Goal: Task Accomplishment & Management: Complete application form

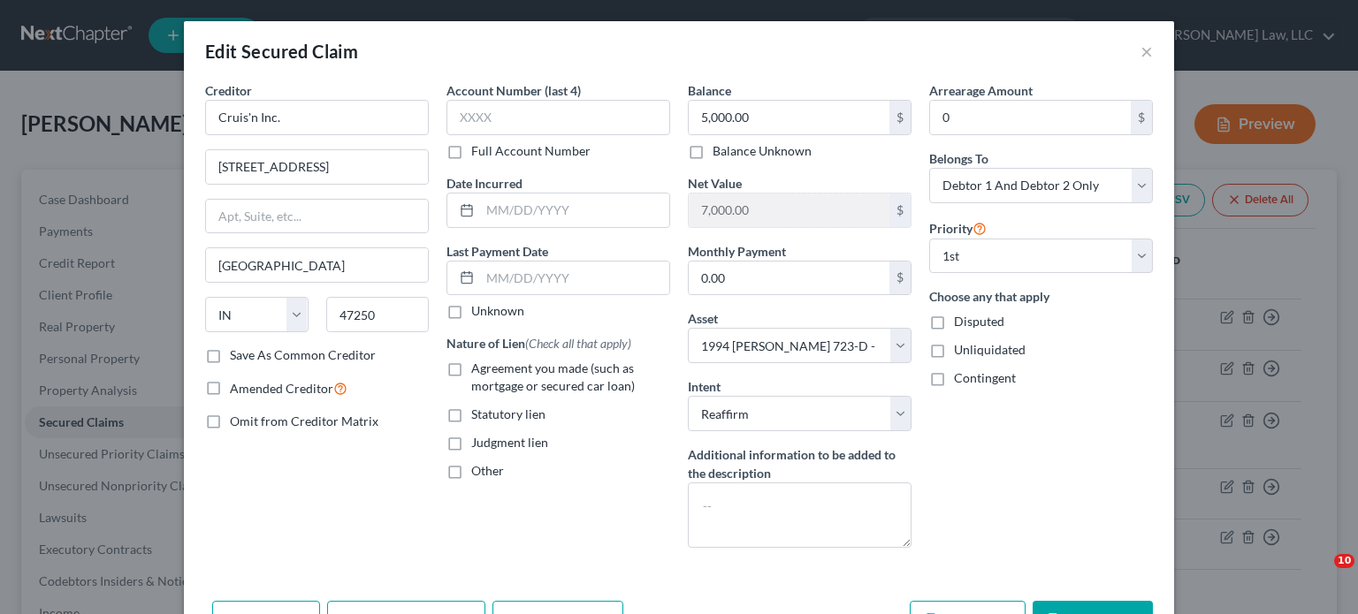
select select "15"
select select "10"
select select "2"
select select "0"
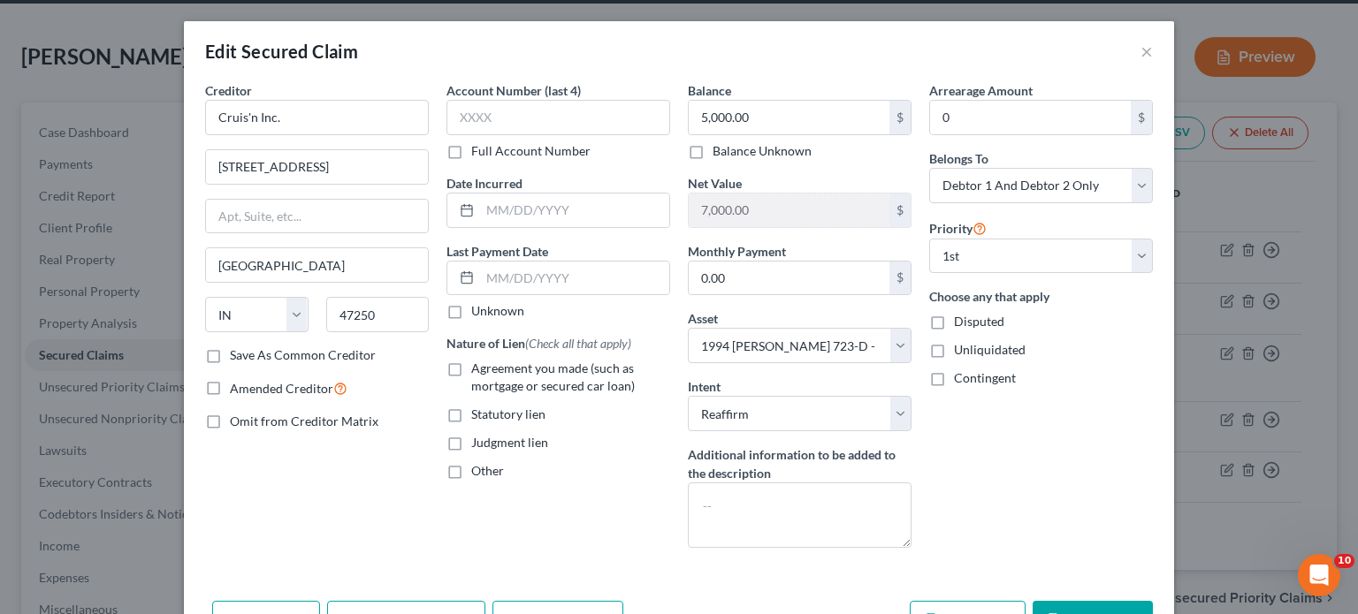
scroll to position [107, 0]
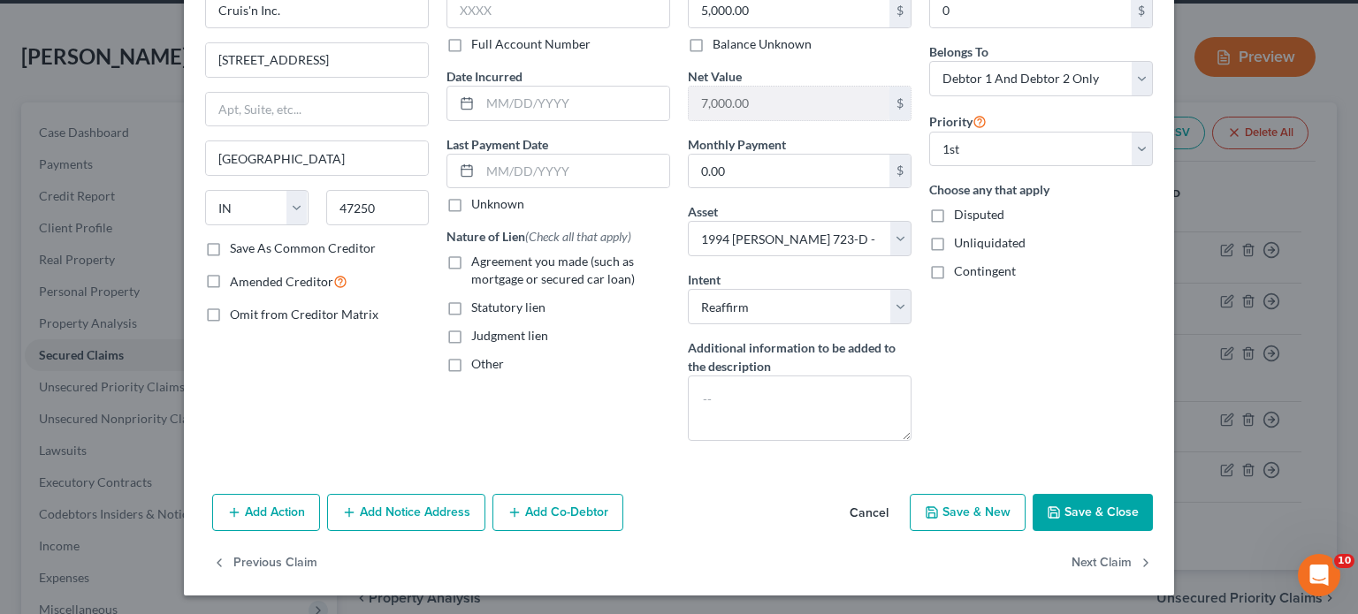
click at [1095, 519] on button "Save & Close" at bounding box center [1092, 512] width 120 height 37
select select
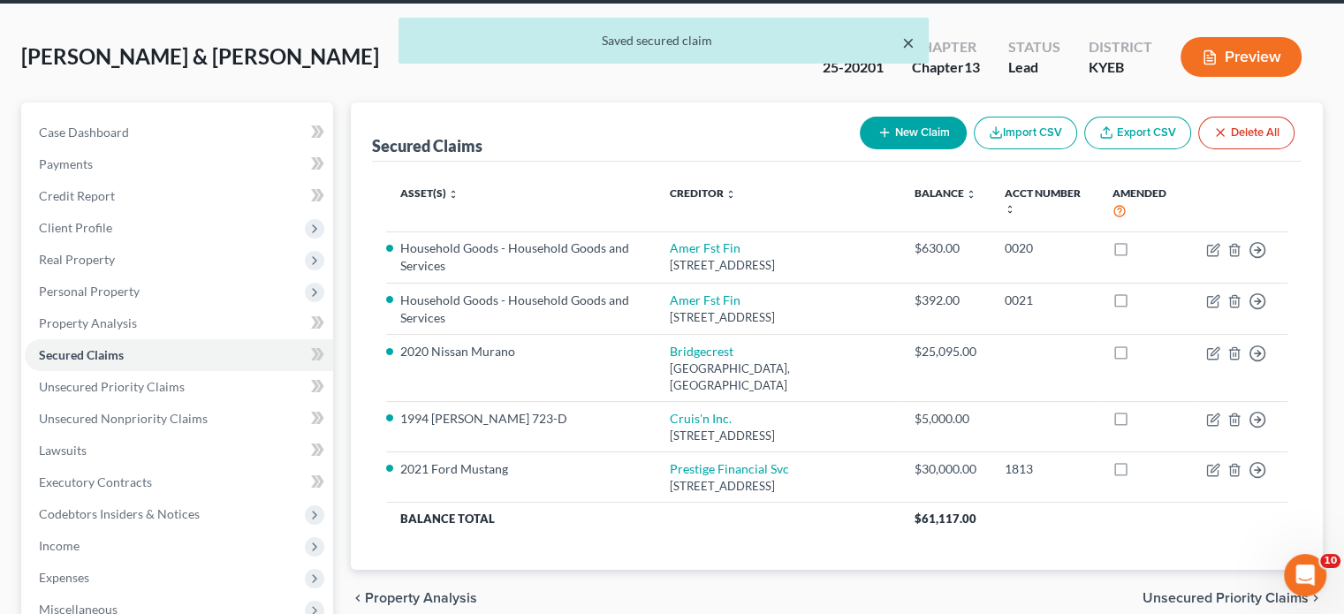
click at [906, 50] on button "×" at bounding box center [908, 42] width 12 height 21
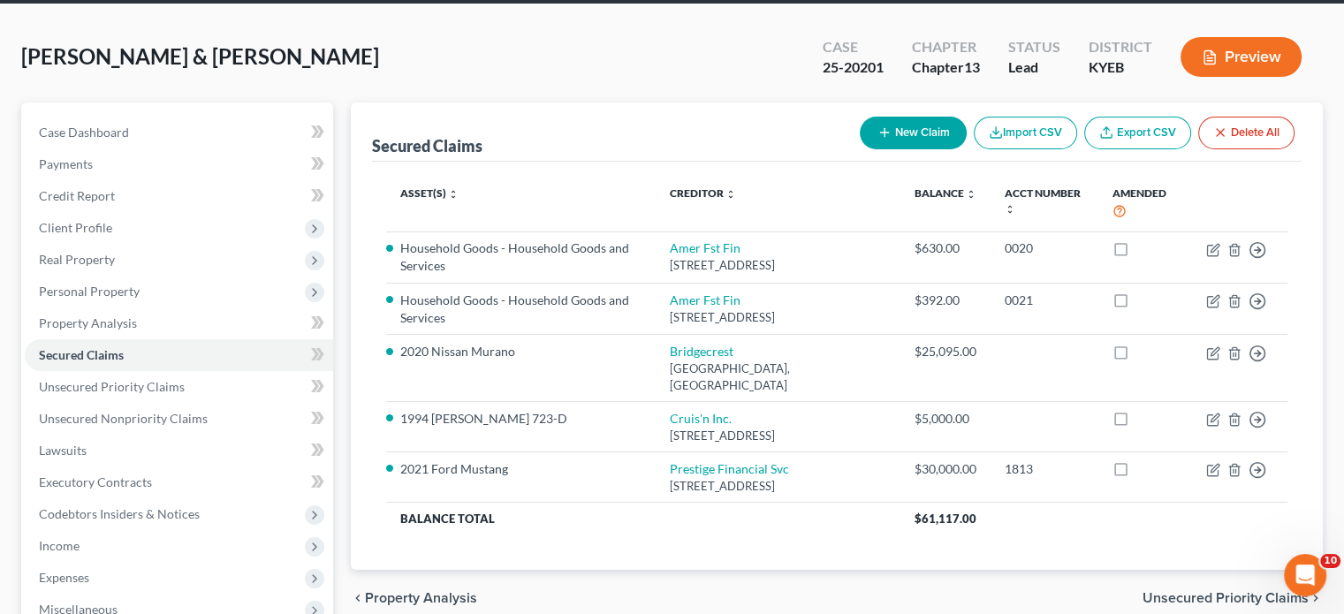
scroll to position [0, 0]
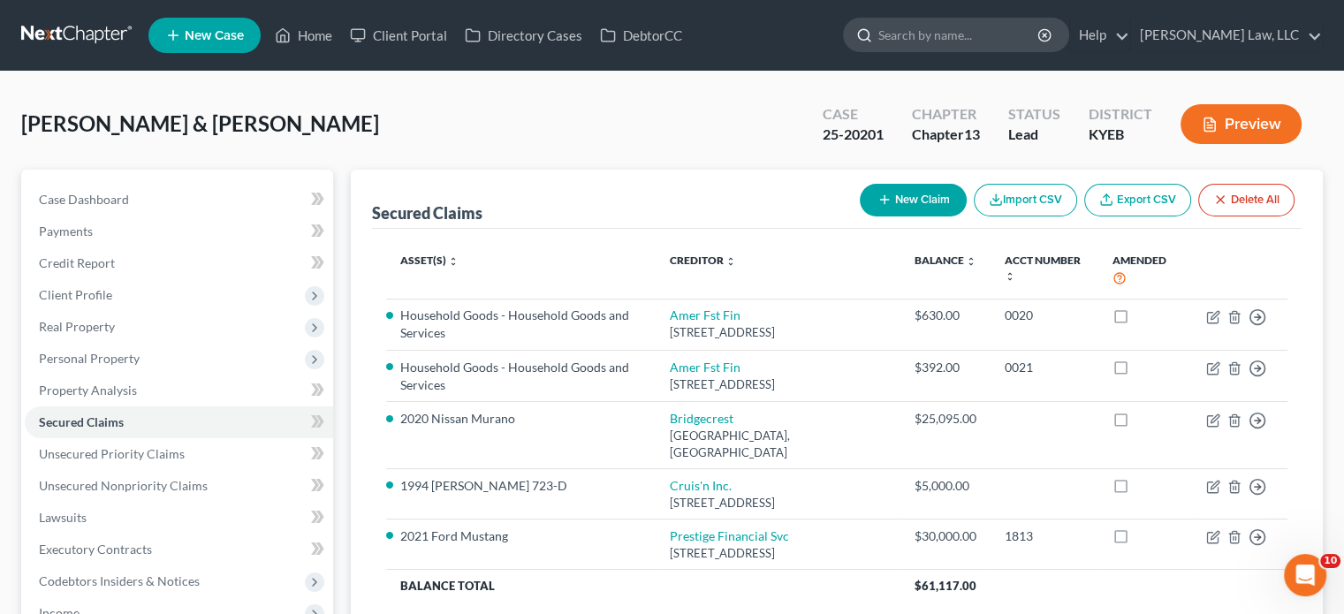
click at [982, 27] on input "search" at bounding box center [960, 35] width 162 height 33
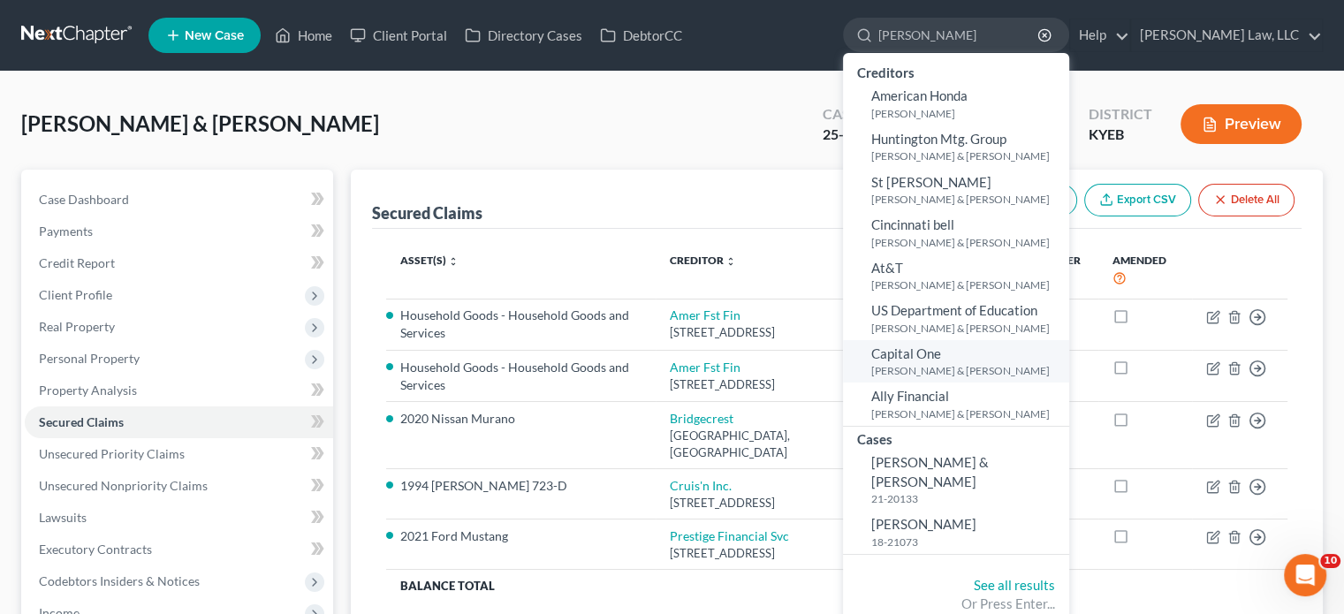
type input "[PERSON_NAME]"
click at [993, 362] on link "Capital One [PERSON_NAME] & [PERSON_NAME]" at bounding box center [956, 361] width 226 height 43
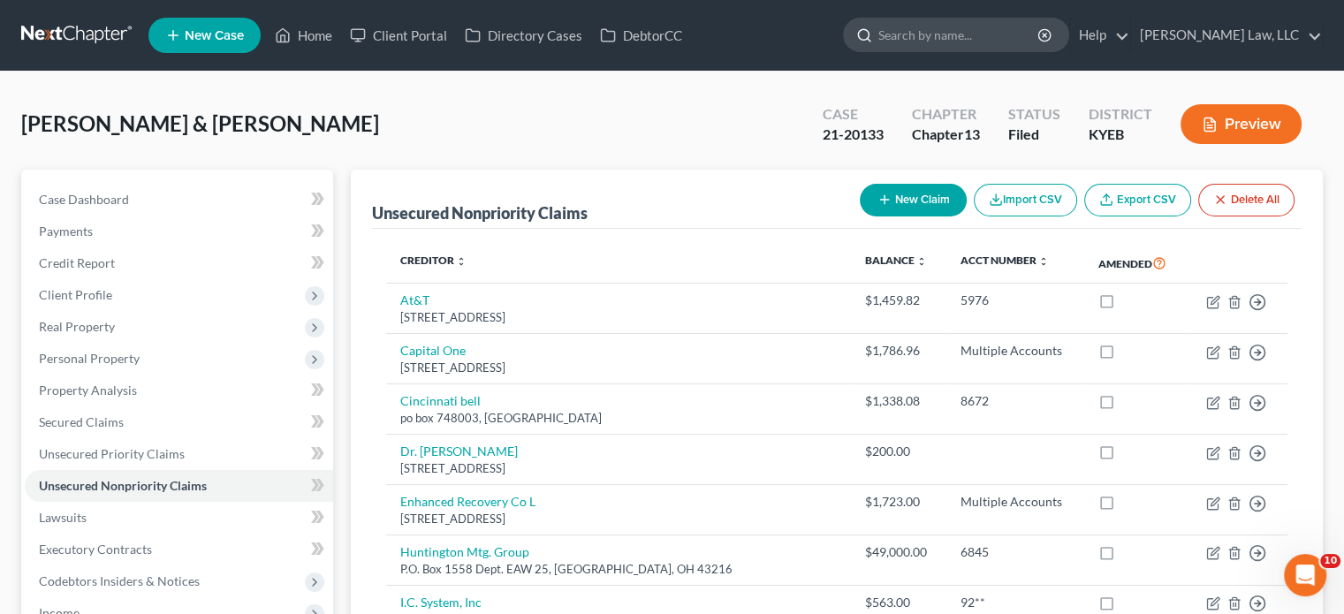
click at [897, 25] on input "search" at bounding box center [960, 35] width 162 height 33
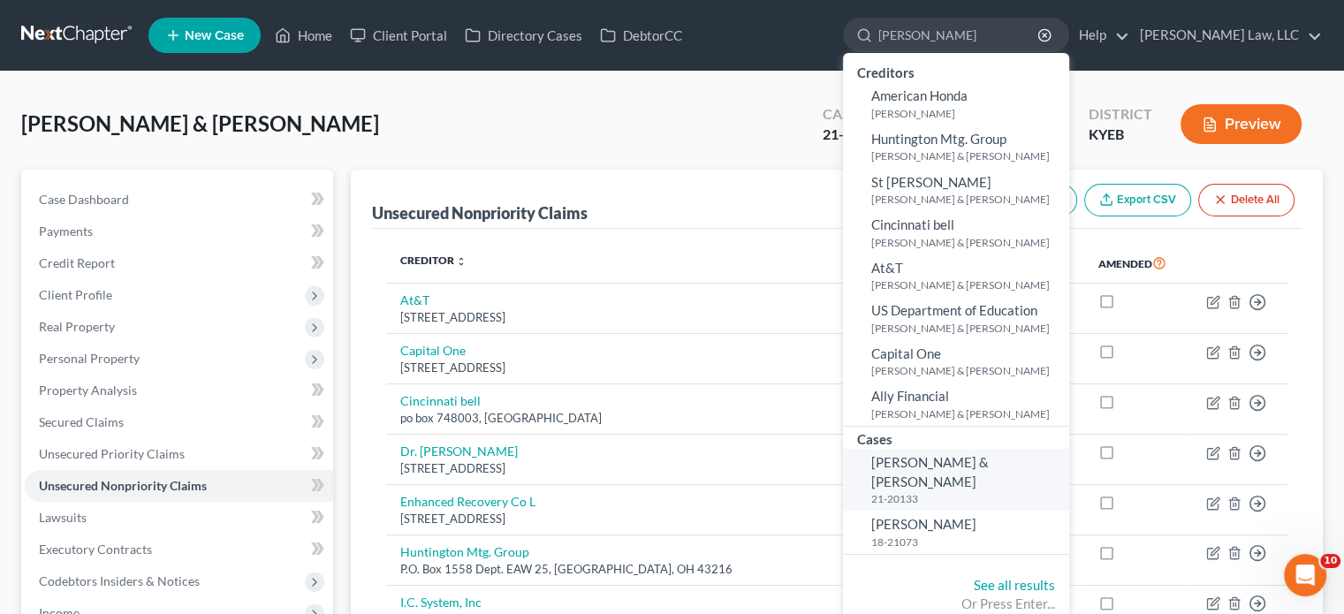
type input "[PERSON_NAME]"
click at [987, 450] on link "[PERSON_NAME] & [PERSON_NAME] 21-20133" at bounding box center [956, 480] width 226 height 62
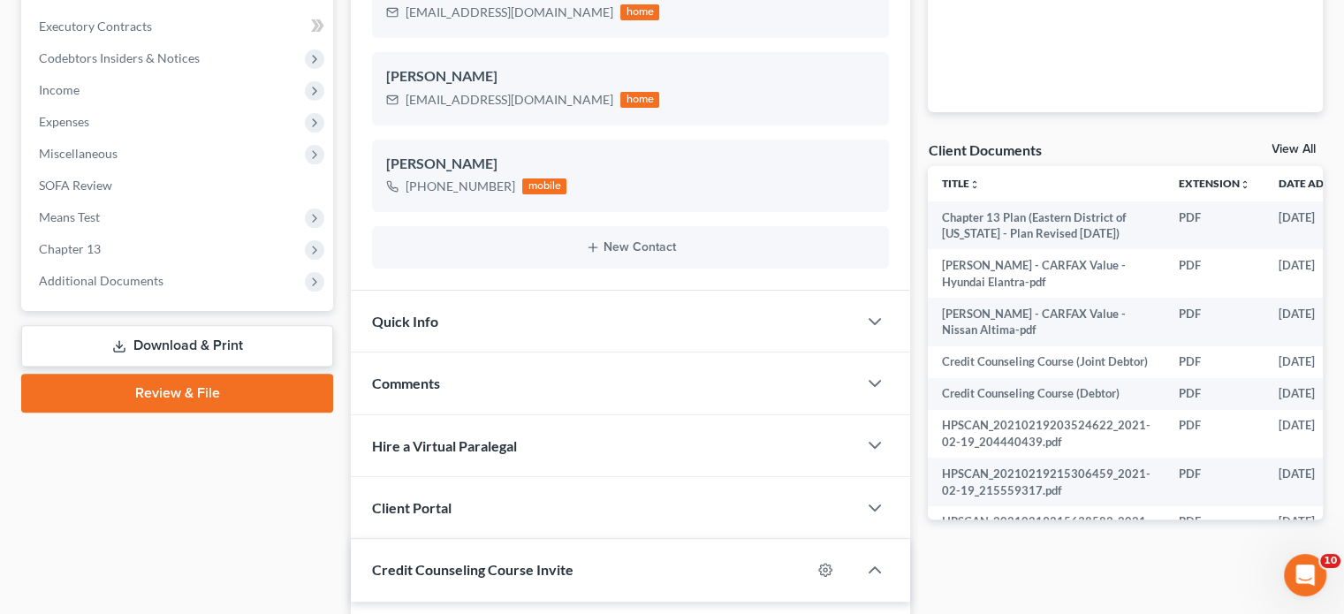
scroll to position [647, 0]
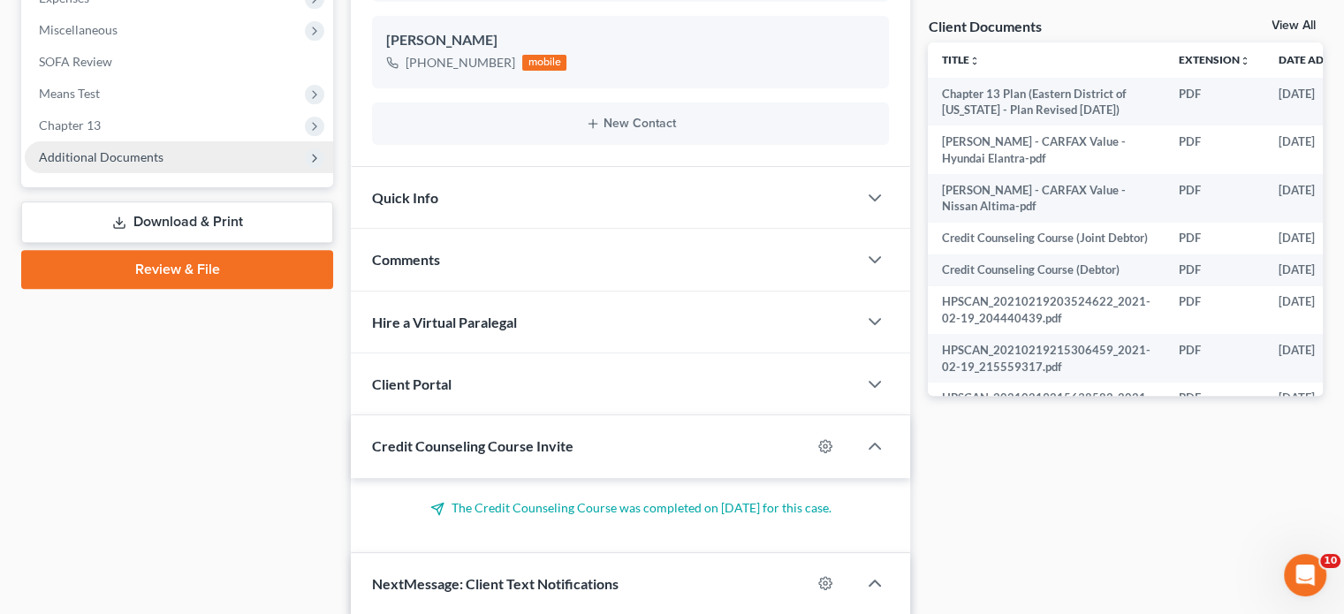
click at [166, 160] on span "Additional Documents" at bounding box center [179, 157] width 308 height 32
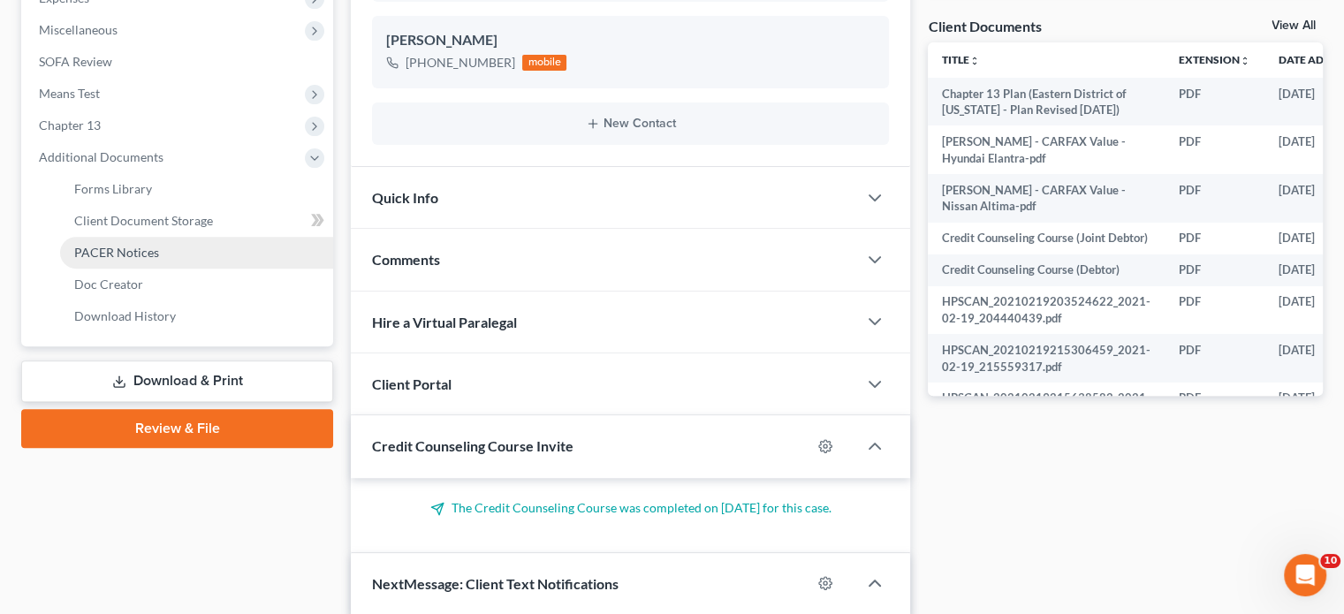
click at [130, 246] on span "PACER Notices" at bounding box center [116, 252] width 85 height 15
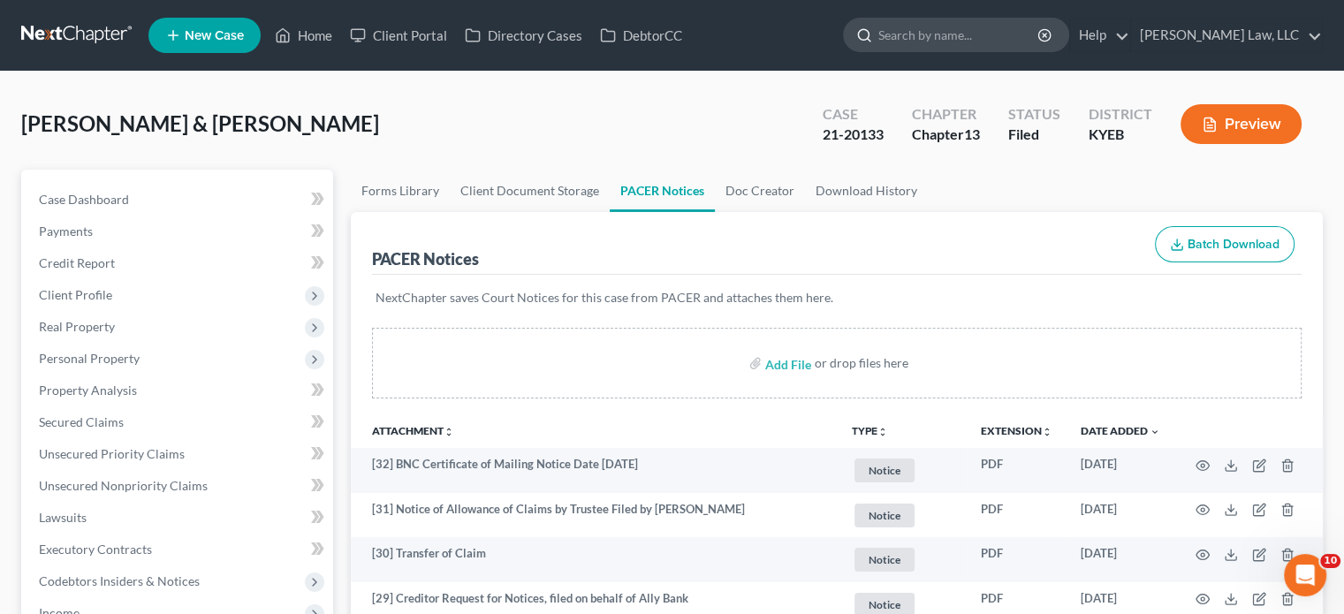
click at [993, 42] on input "search" at bounding box center [960, 35] width 162 height 33
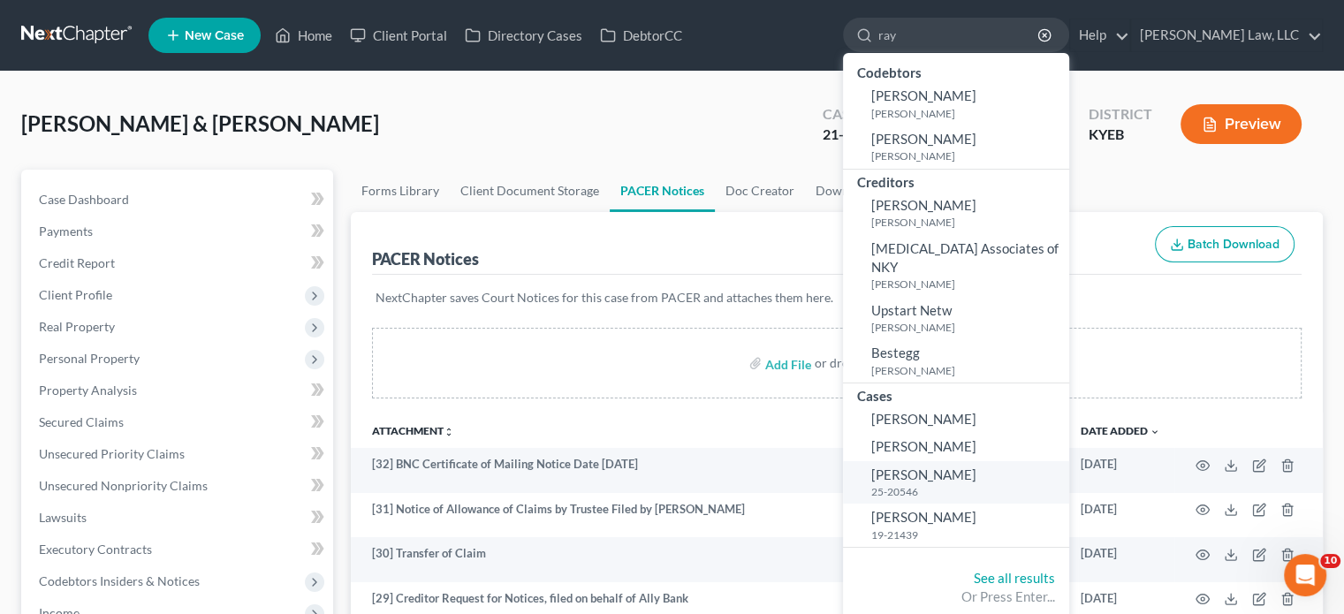
type input "ray"
click at [924, 464] on link "[PERSON_NAME] 25-20546" at bounding box center [956, 482] width 226 height 43
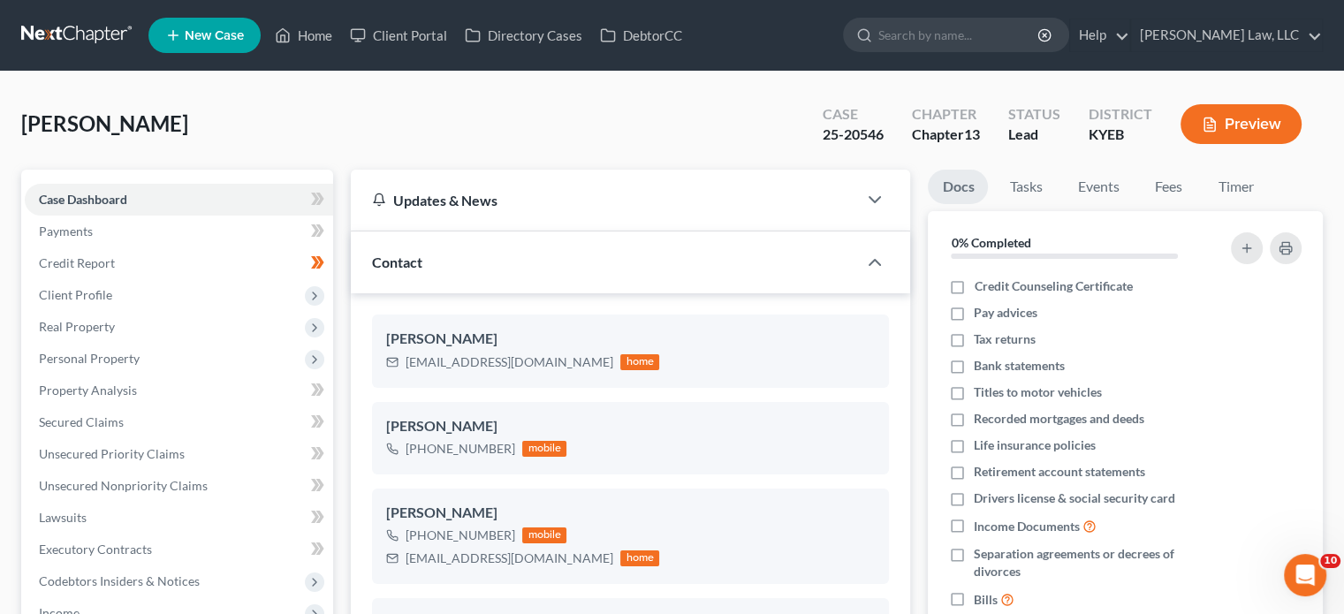
scroll to position [377, 0]
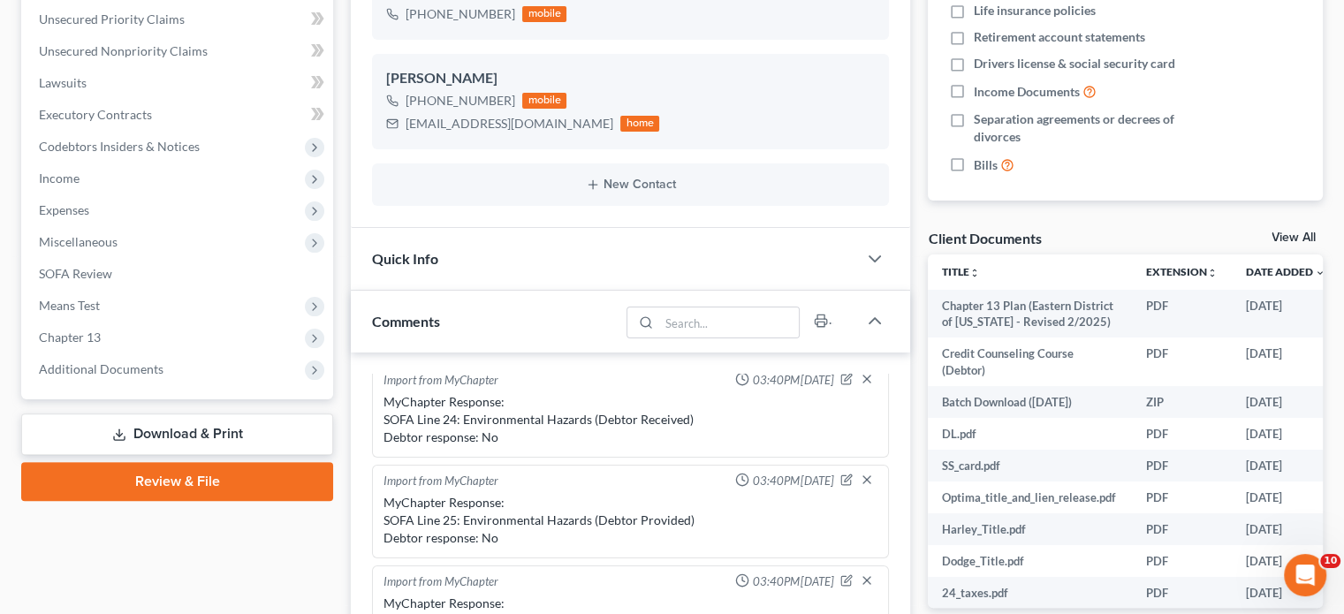
scroll to position [443, 0]
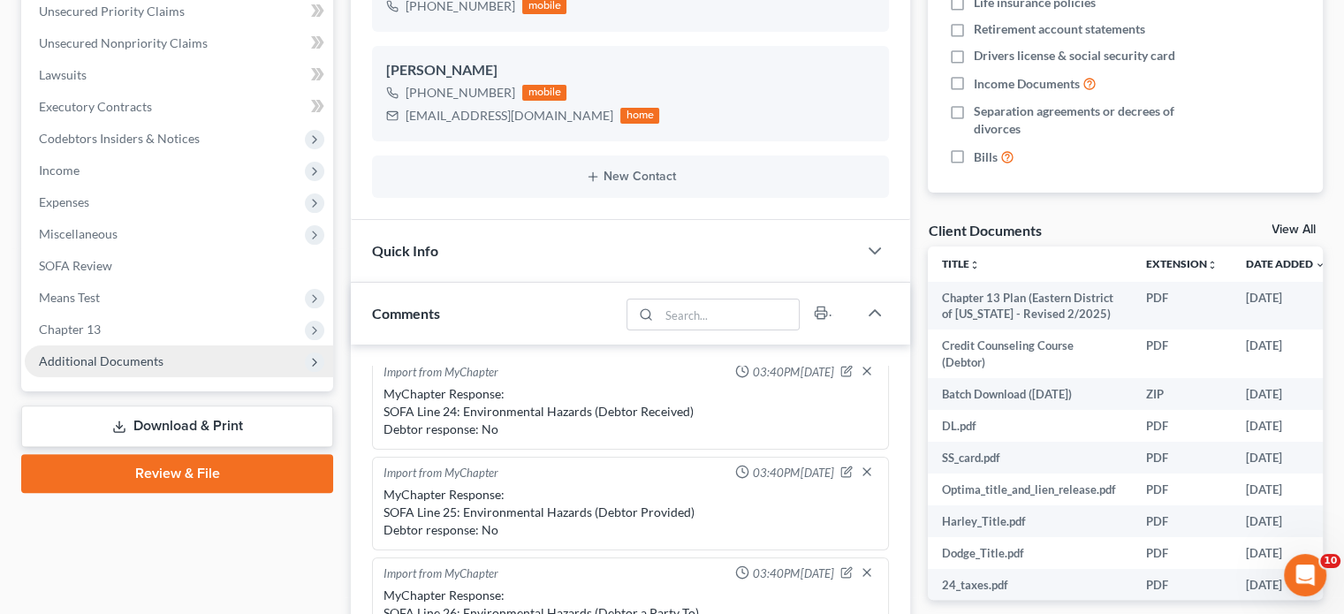
click at [187, 368] on span "Additional Documents" at bounding box center [179, 362] width 308 height 32
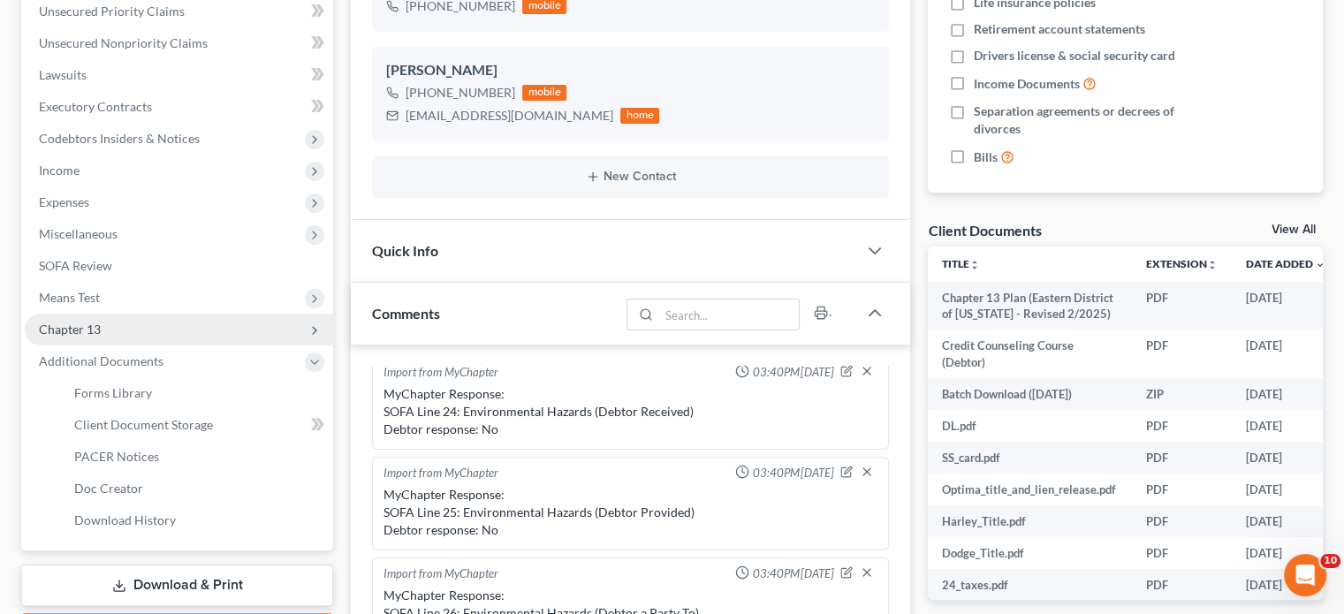
click at [95, 324] on span "Chapter 13" at bounding box center [70, 329] width 62 height 15
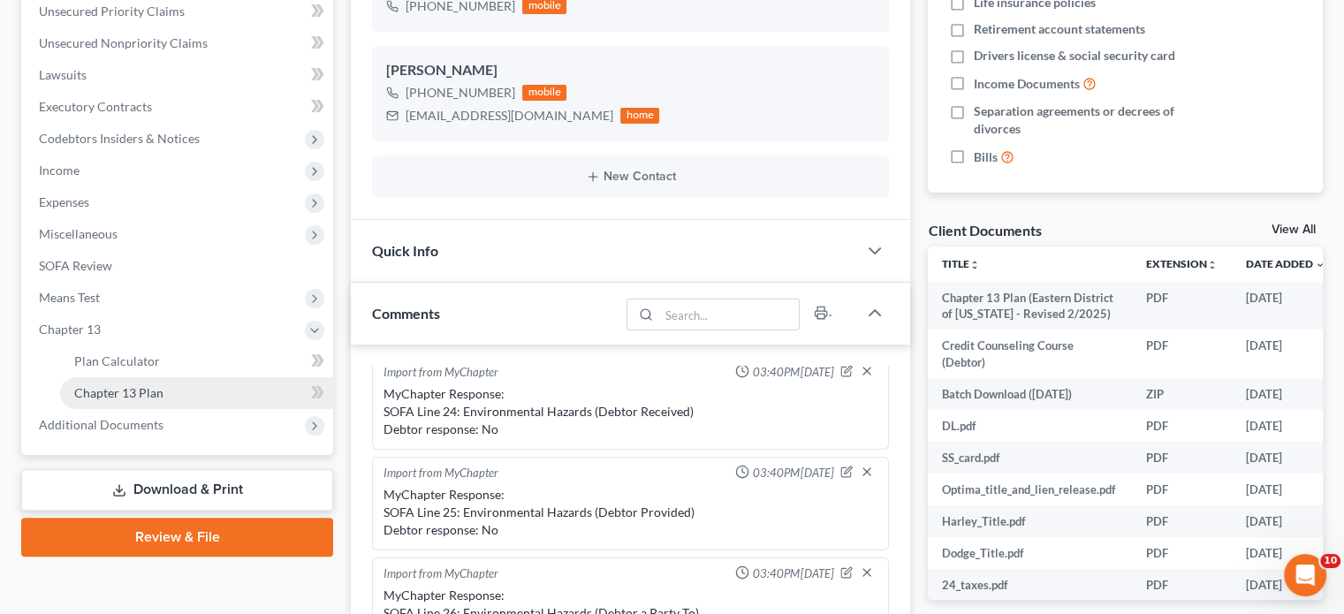
click at [113, 391] on span "Chapter 13 Plan" at bounding box center [118, 392] width 89 height 15
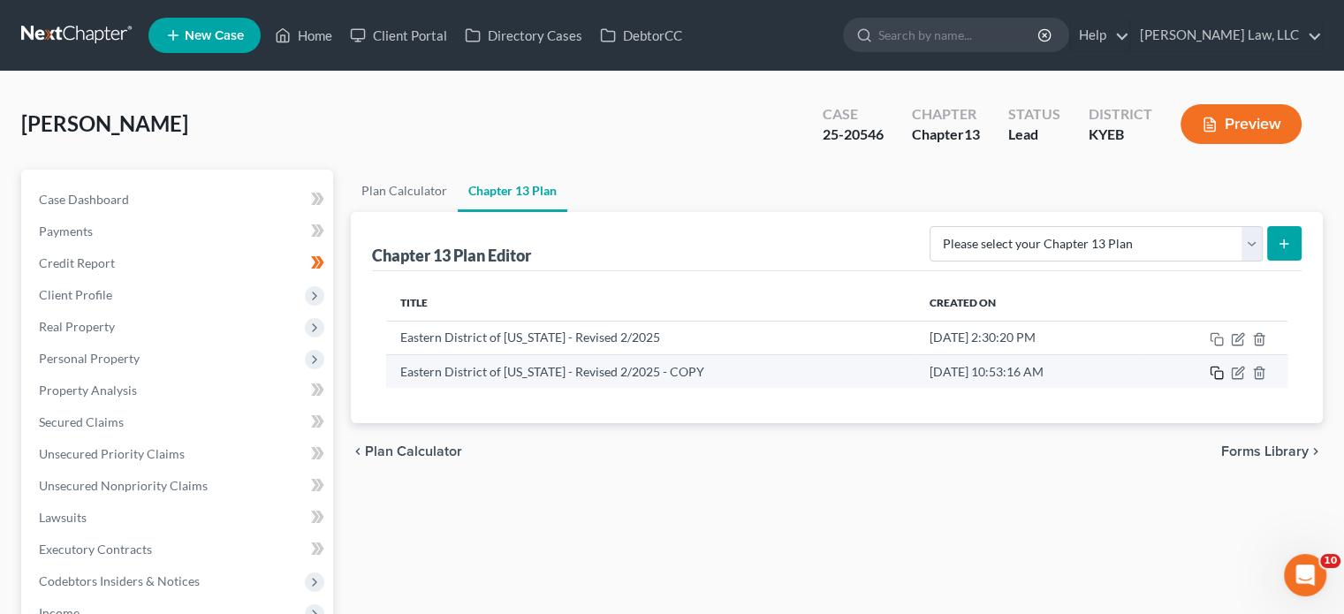
click at [1215, 371] on rect "button" at bounding box center [1219, 375] width 8 height 8
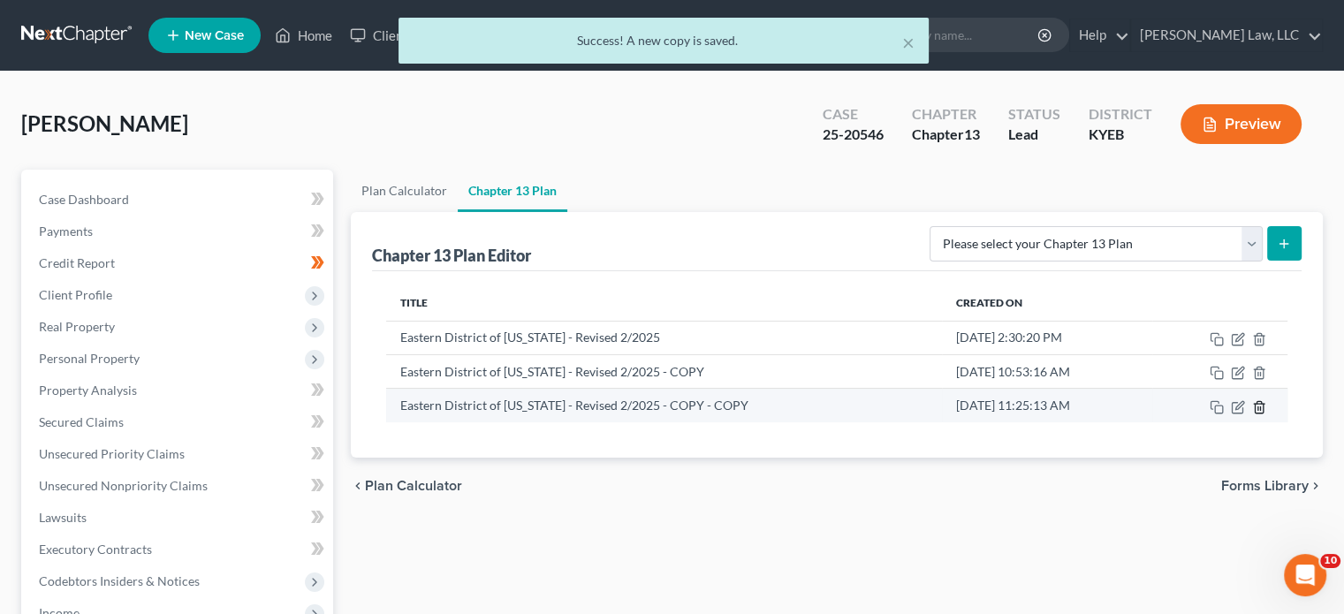
click at [1262, 406] on icon "button" at bounding box center [1259, 407] width 14 height 14
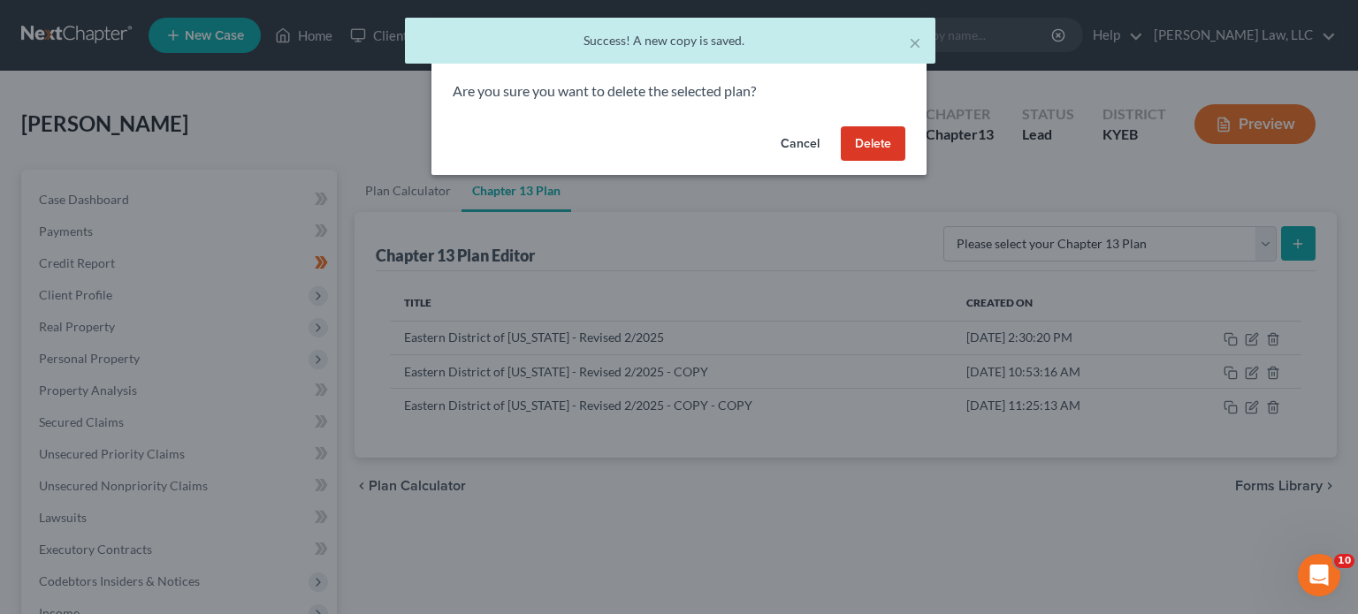
click at [871, 144] on button "Delete" at bounding box center [873, 143] width 65 height 35
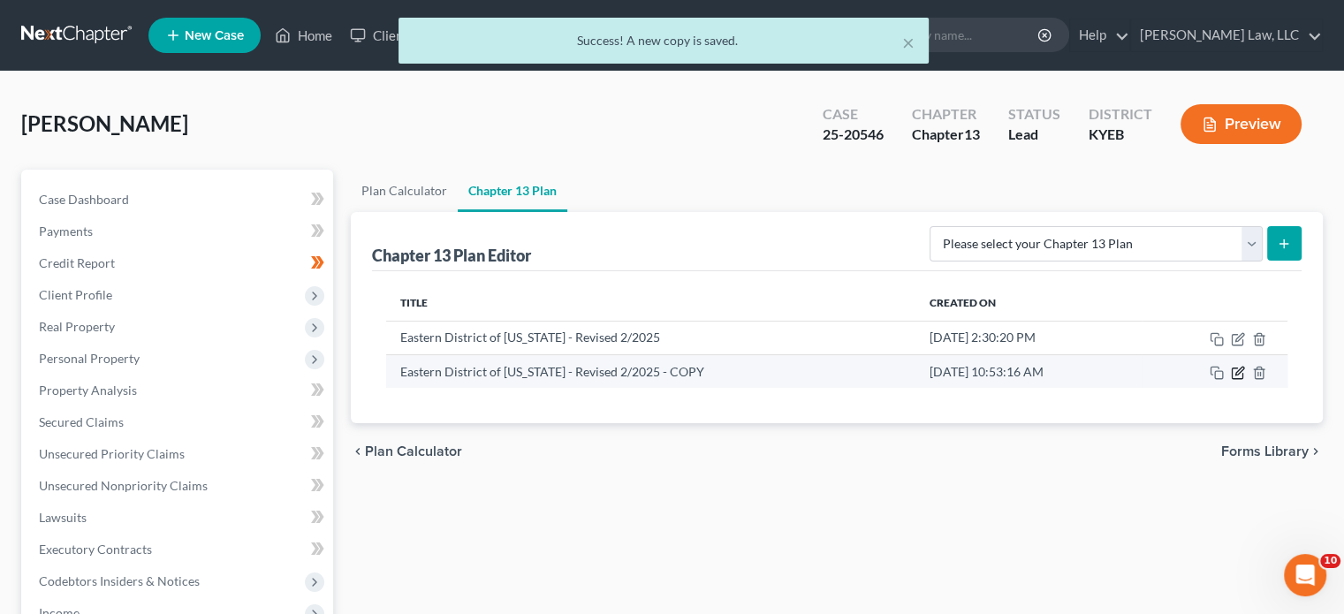
click at [1234, 370] on icon "button" at bounding box center [1238, 373] width 14 height 14
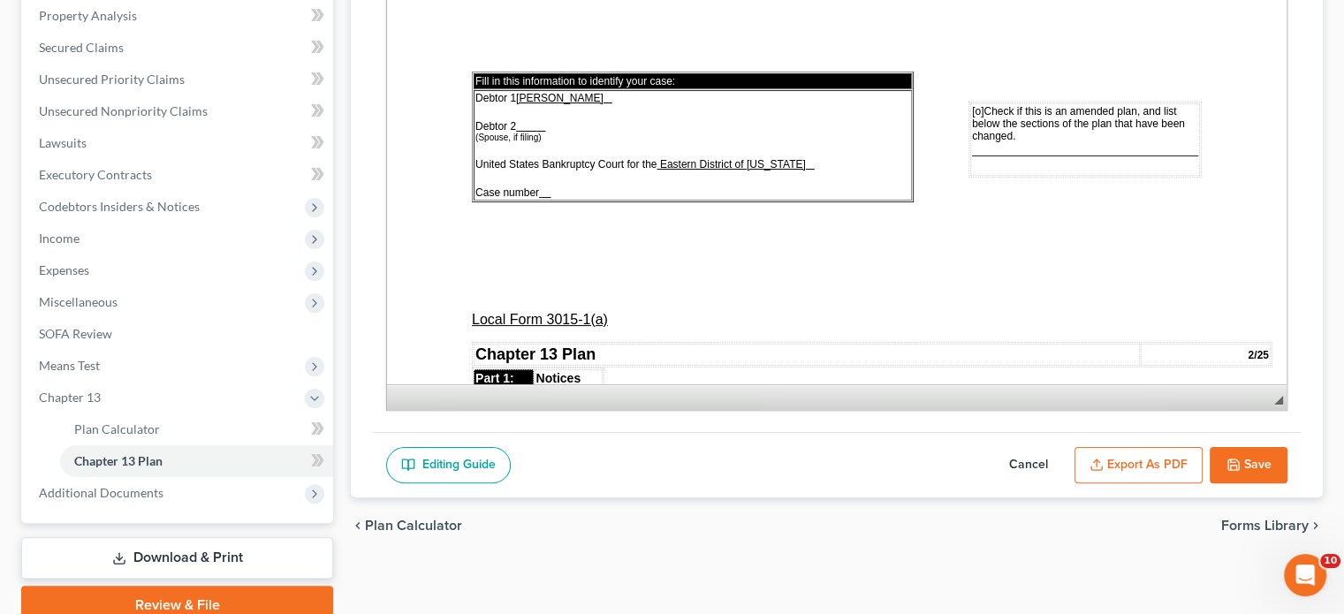
scroll to position [451, 0]
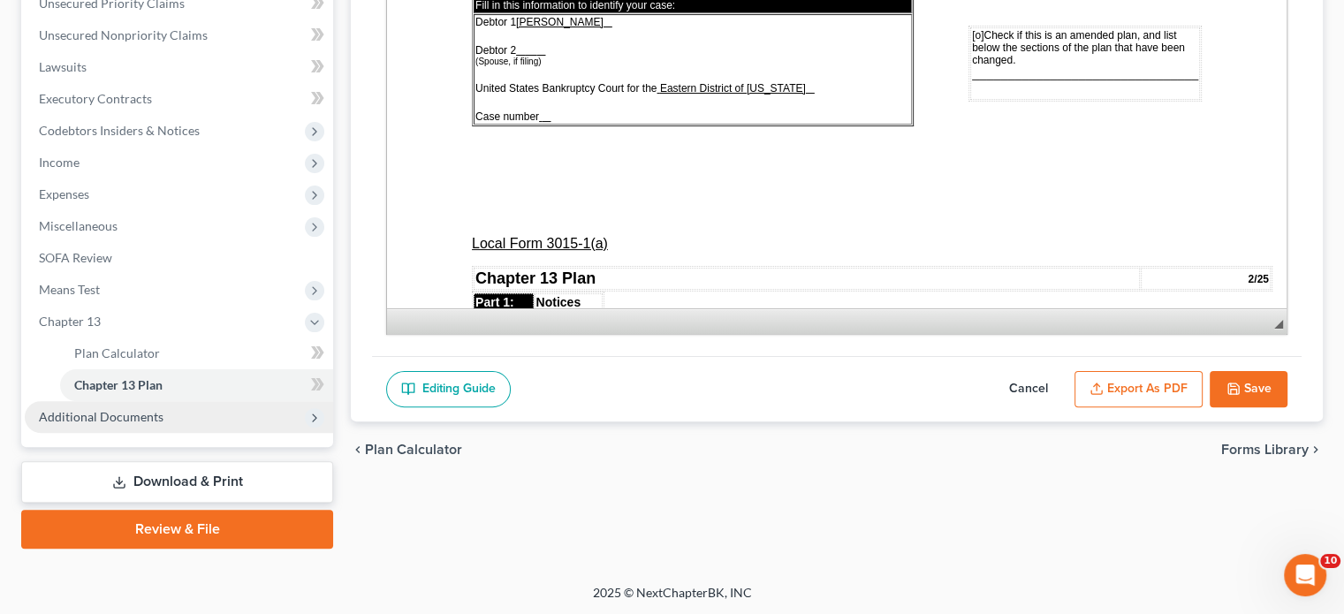
click at [96, 422] on span "Additional Documents" at bounding box center [101, 416] width 125 height 15
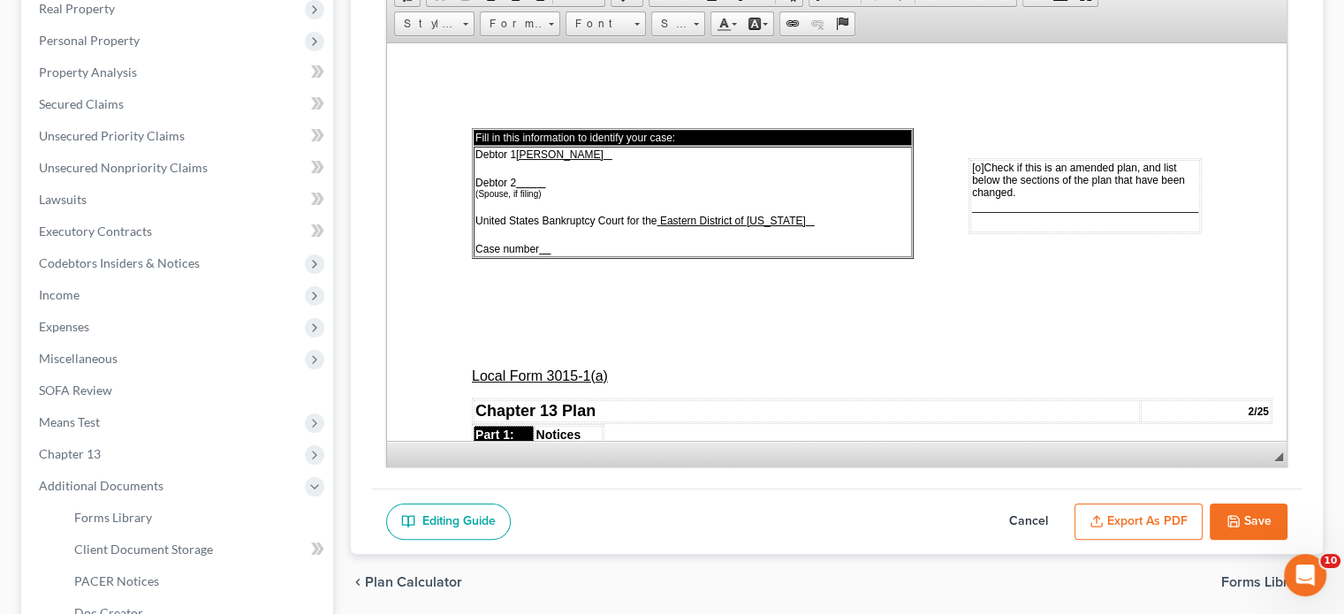
scroll to position [299, 0]
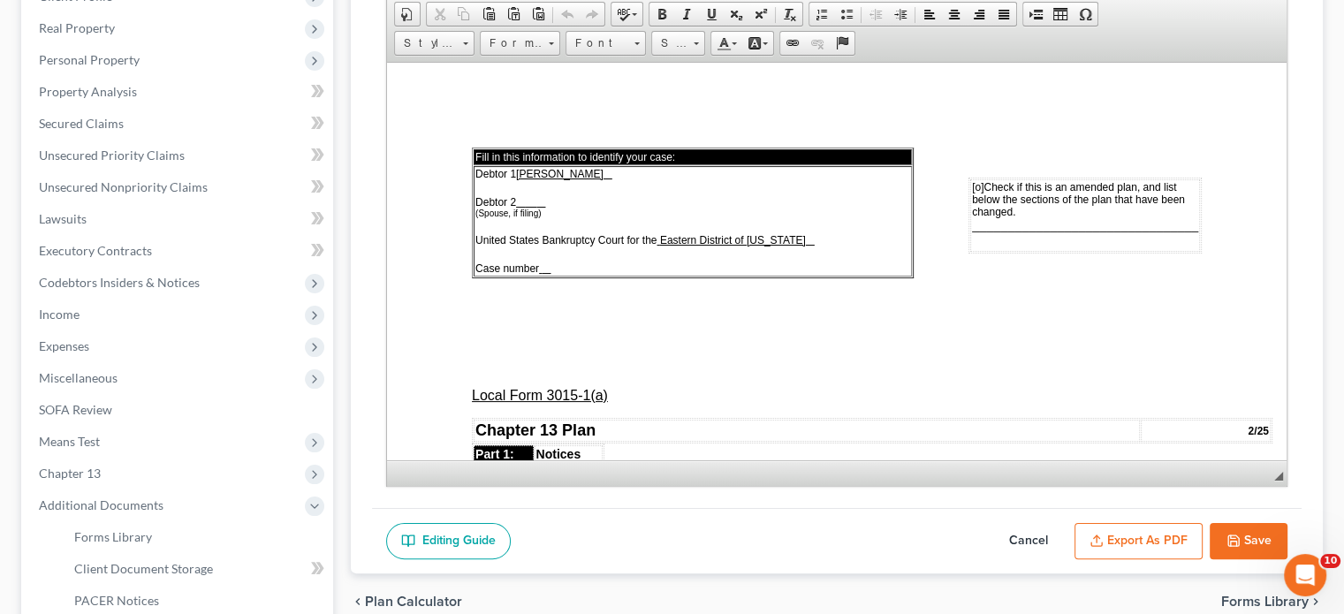
click at [972, 189] on span "[o]" at bounding box center [977, 186] width 11 height 12
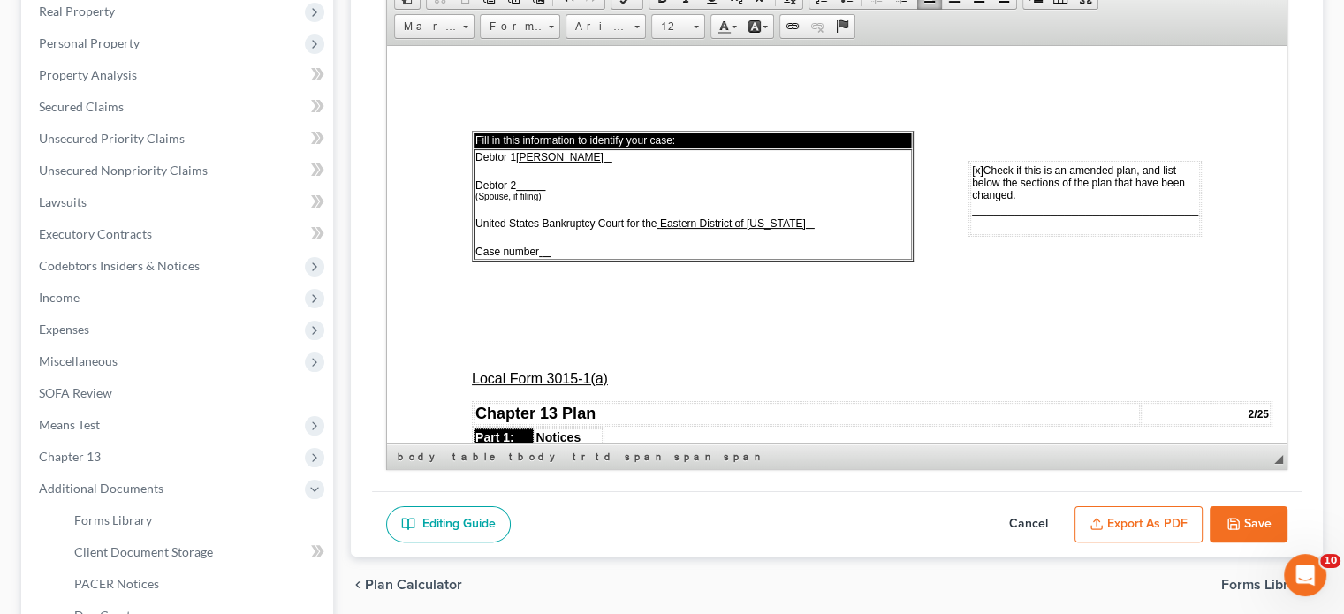
scroll to position [365, 0]
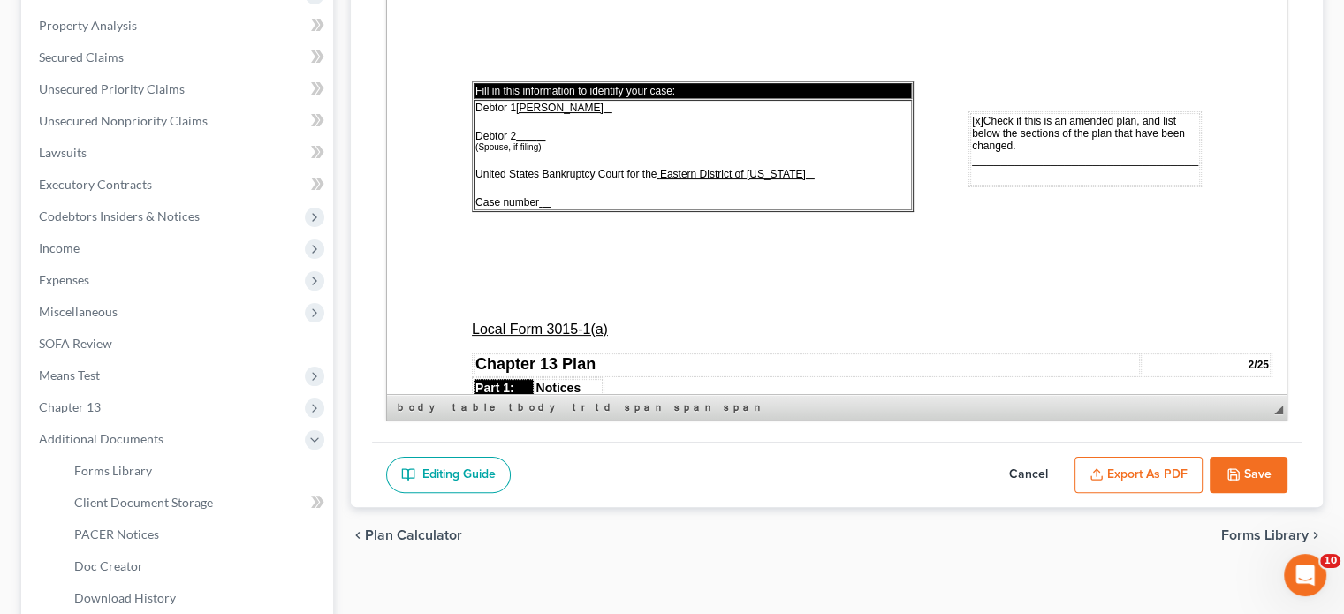
click at [548, 205] on u at bounding box center [546, 202] width 9 height 12
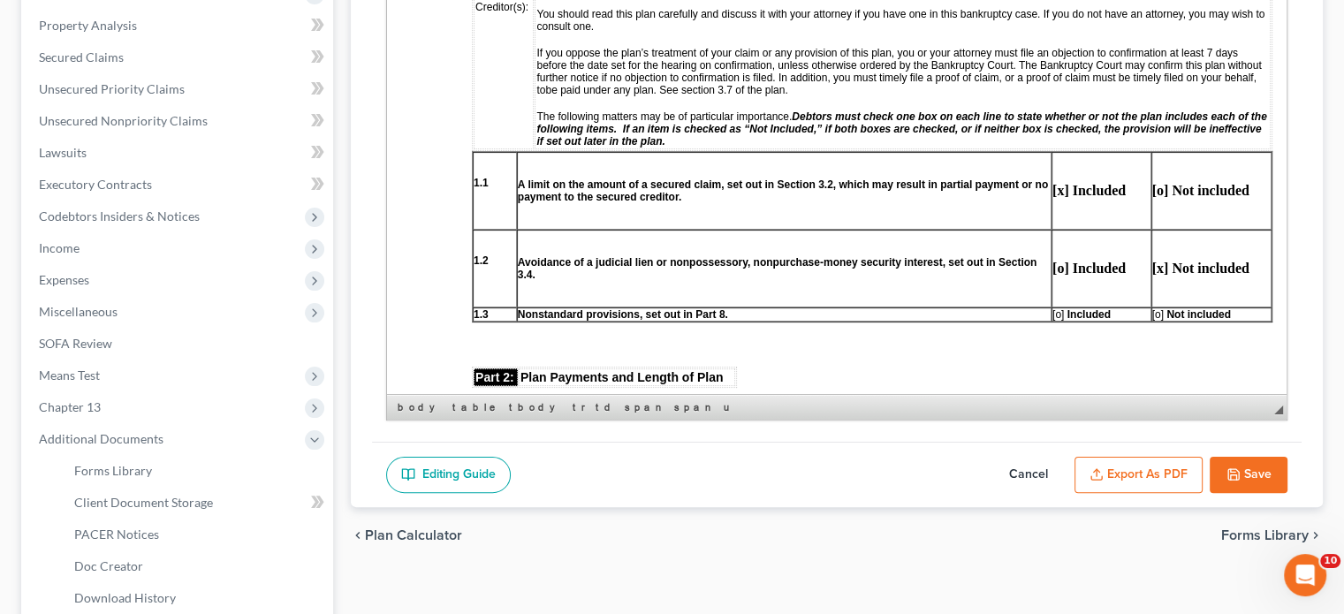
scroll to position [566, 0]
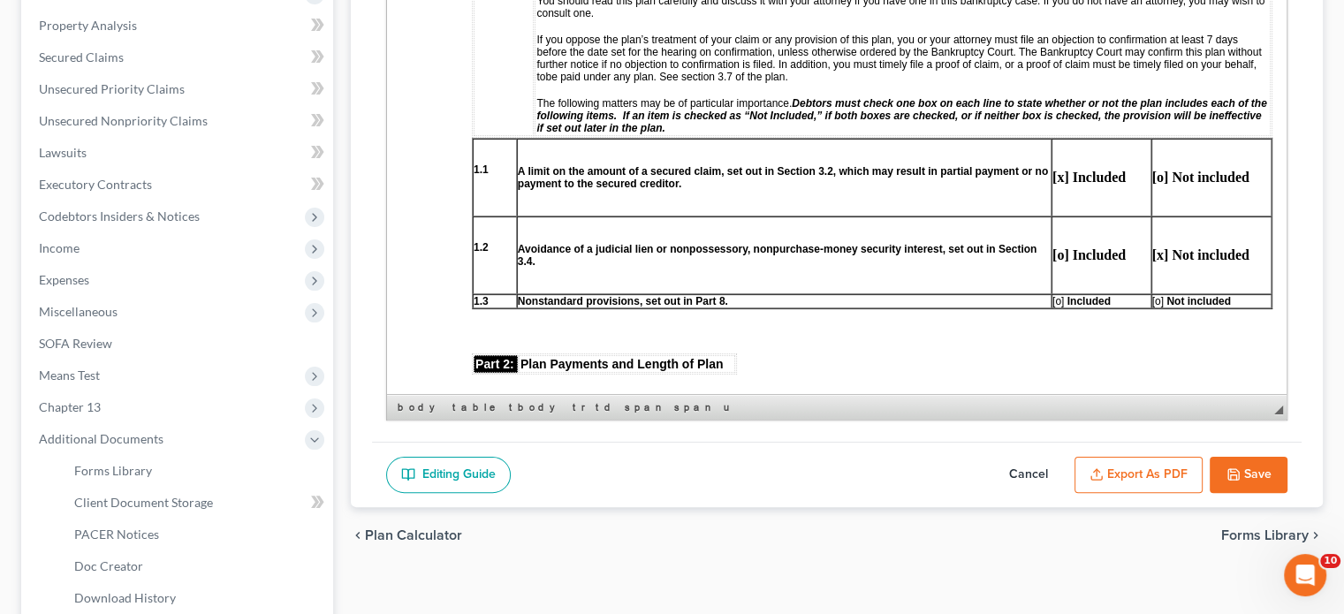
click at [1061, 300] on span "[o]" at bounding box center [1058, 301] width 11 height 12
click at [1059, 300] on span "[ ]" at bounding box center [1056, 301] width 6 height 12
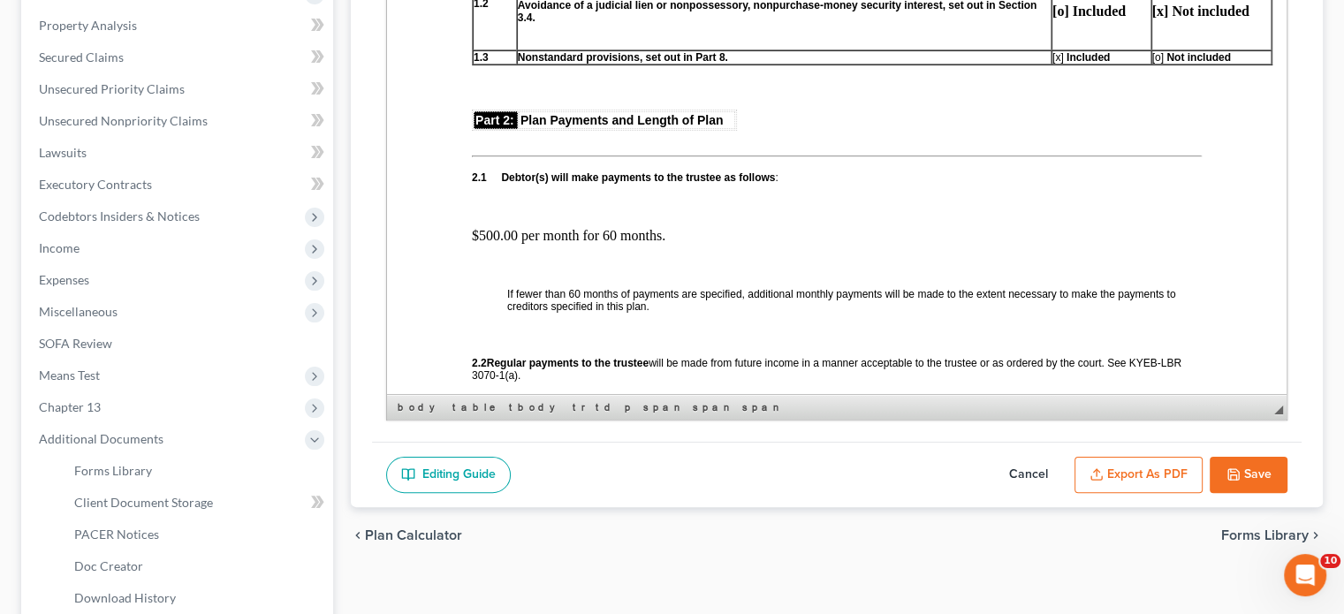
scroll to position [813, 0]
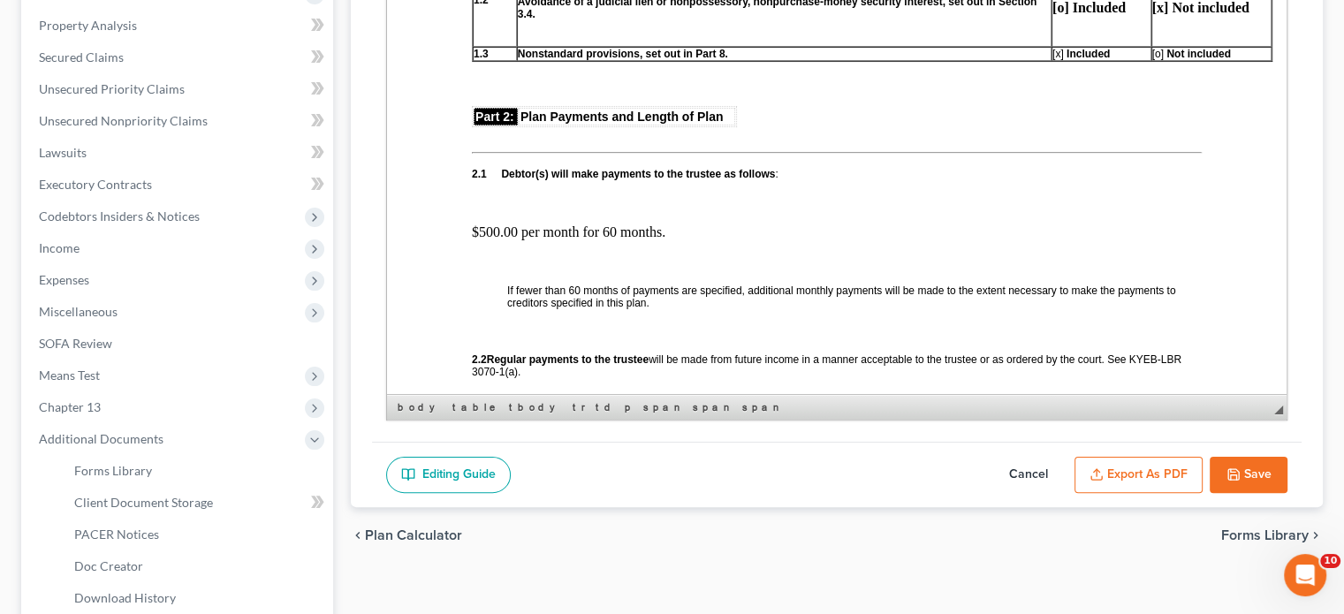
click at [1232, 461] on button "Save" at bounding box center [1249, 475] width 78 height 37
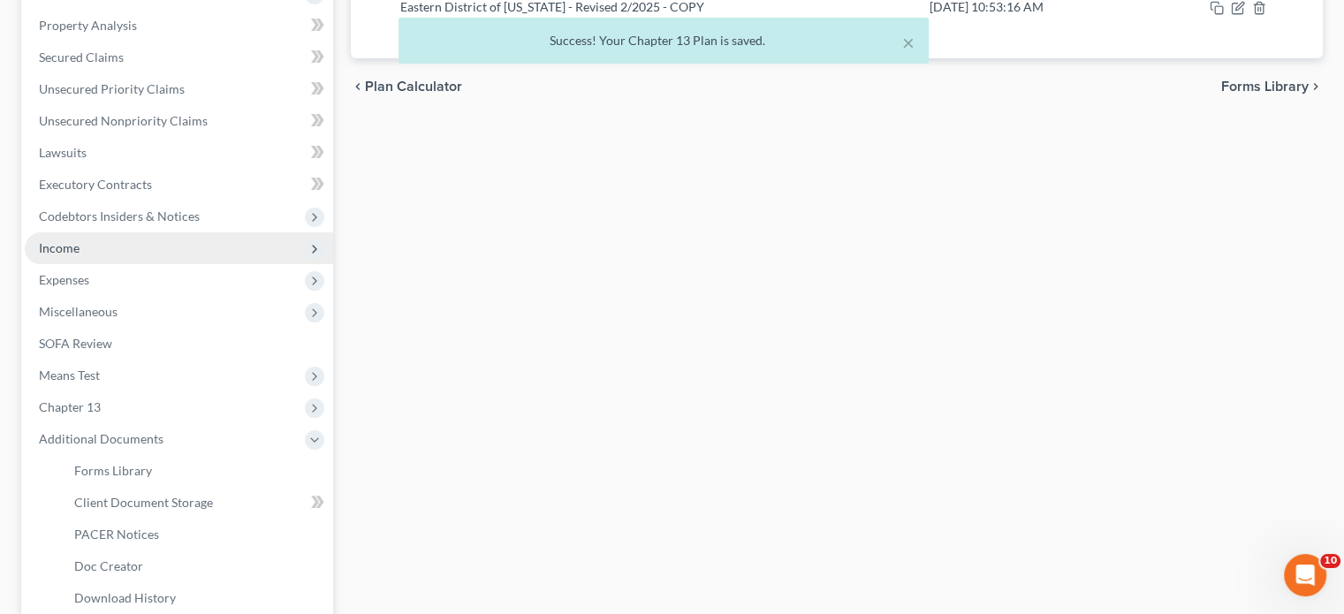
click at [65, 247] on span "Income" at bounding box center [59, 247] width 41 height 15
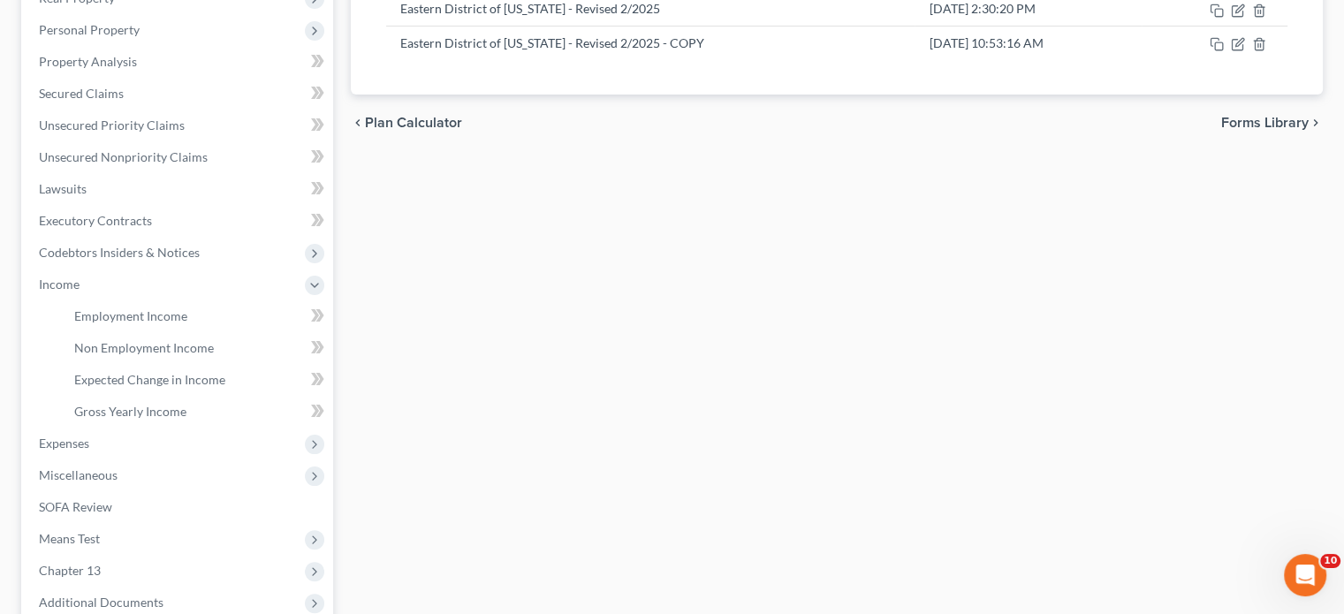
scroll to position [0, 0]
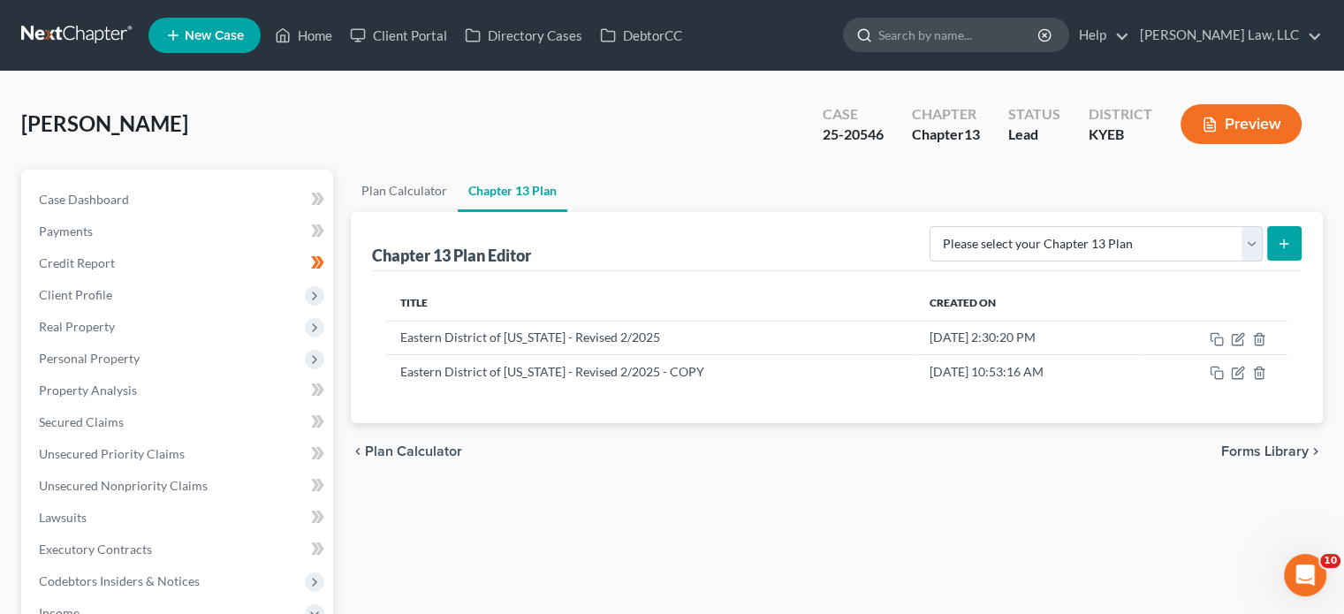
click at [983, 31] on input "search" at bounding box center [960, 35] width 162 height 33
type input "[PERSON_NAME]"
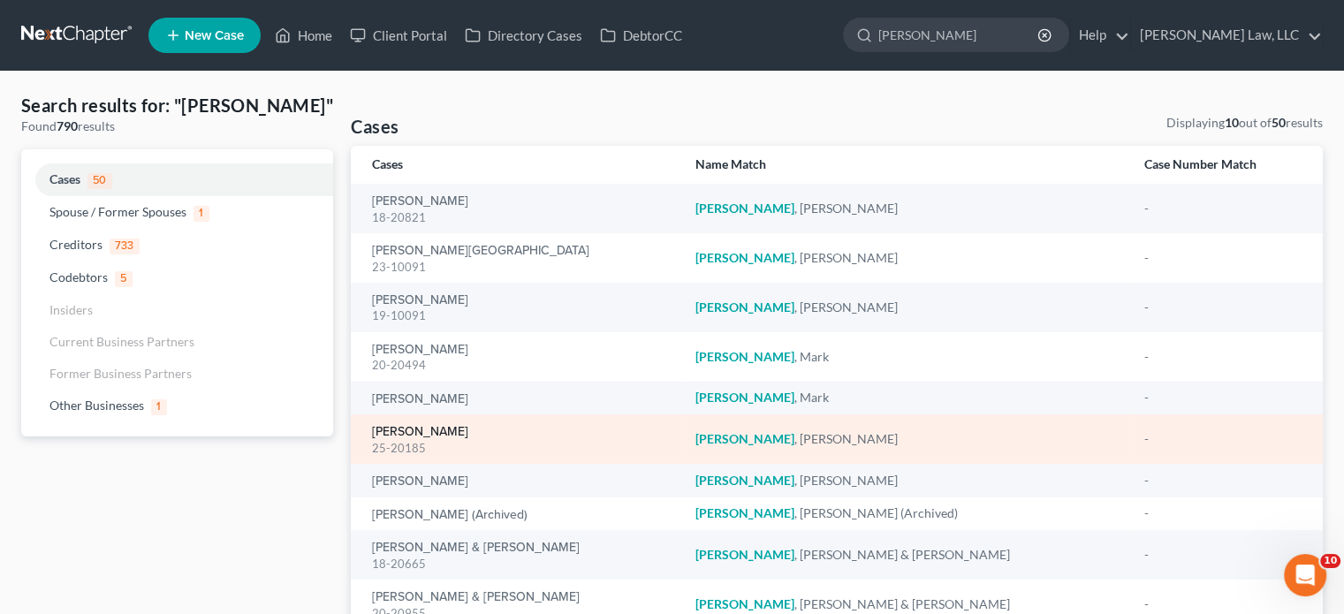
click at [444, 427] on link "[PERSON_NAME]" at bounding box center [420, 432] width 96 height 12
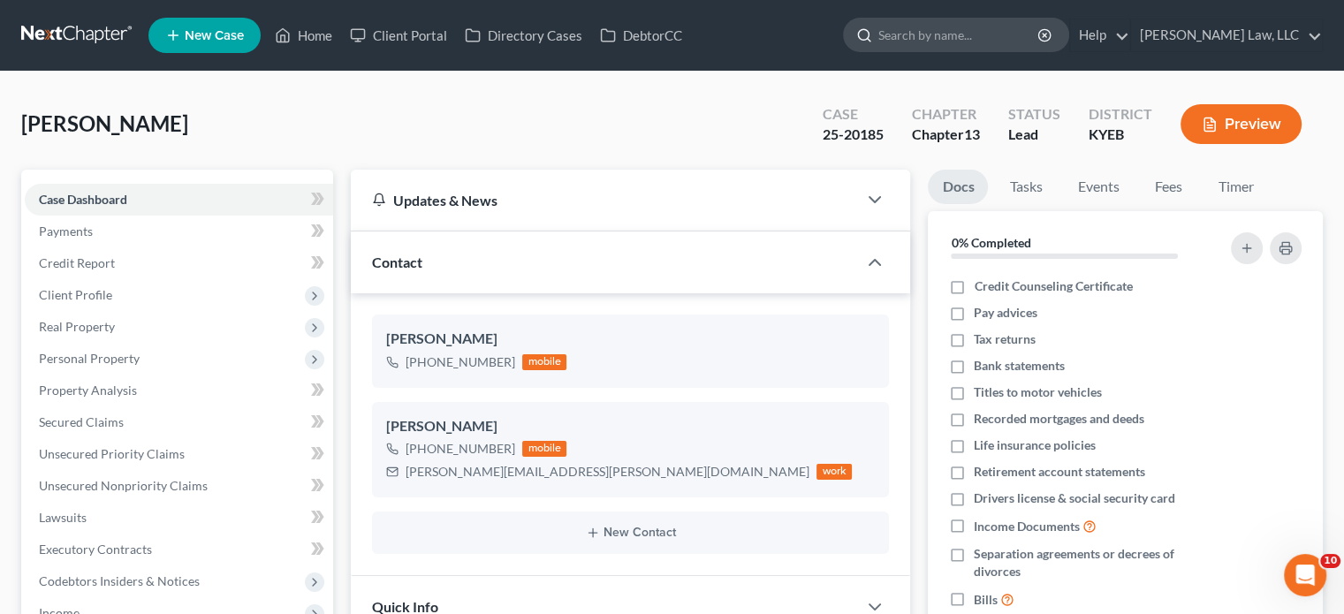
click at [922, 49] on input "search" at bounding box center [960, 35] width 162 height 33
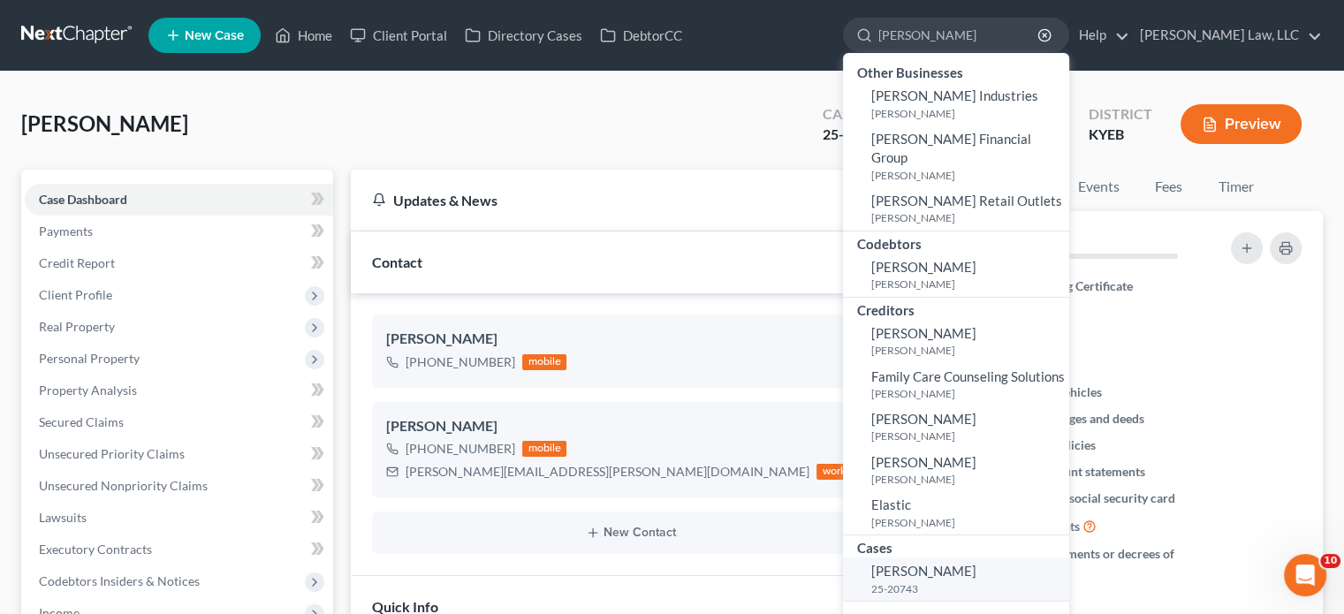
type input "[PERSON_NAME]"
click at [917, 563] on span "[PERSON_NAME]" at bounding box center [923, 571] width 105 height 16
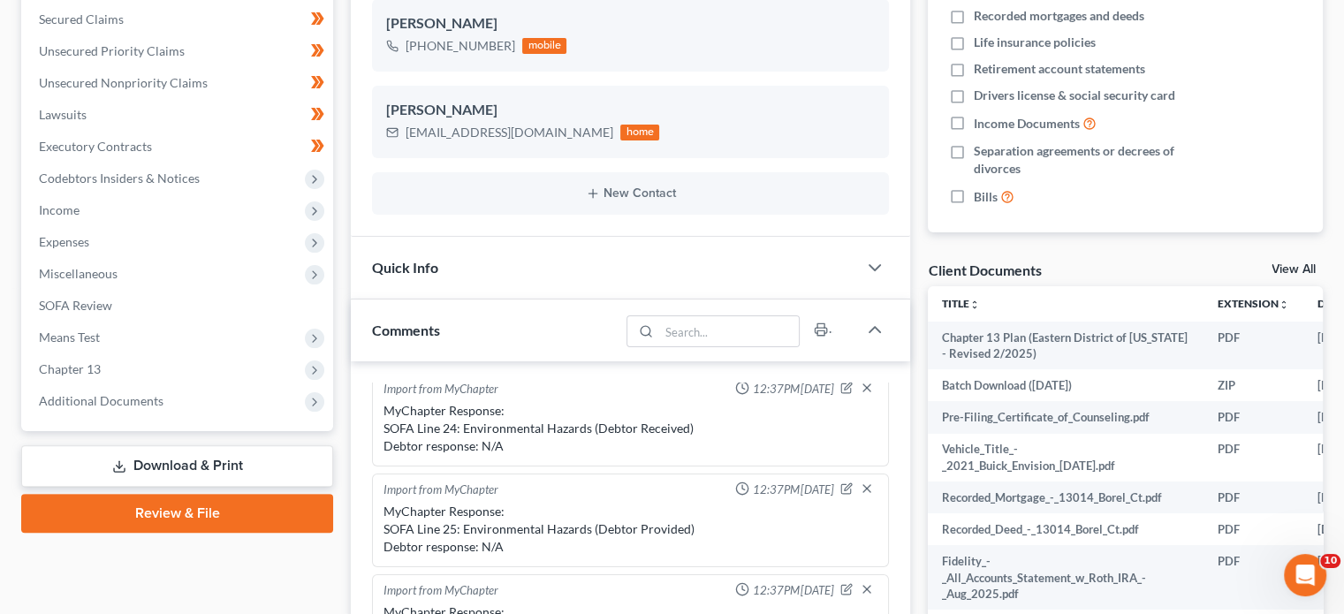
scroll to position [420, 0]
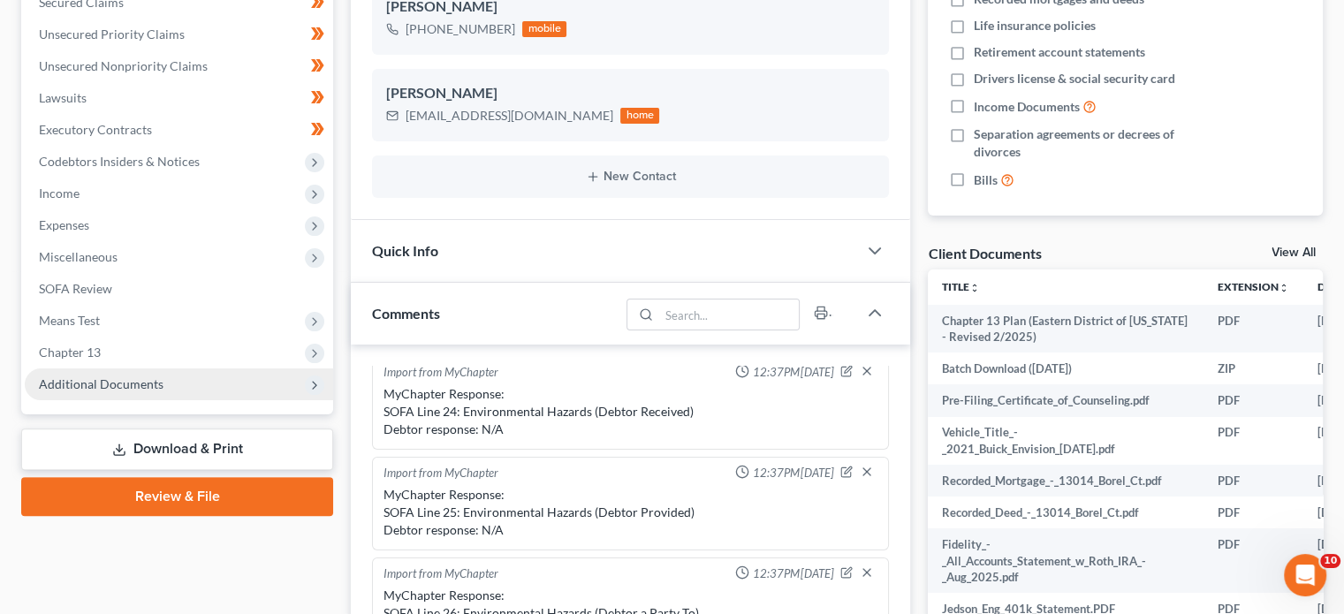
click at [80, 374] on span "Additional Documents" at bounding box center [179, 385] width 308 height 32
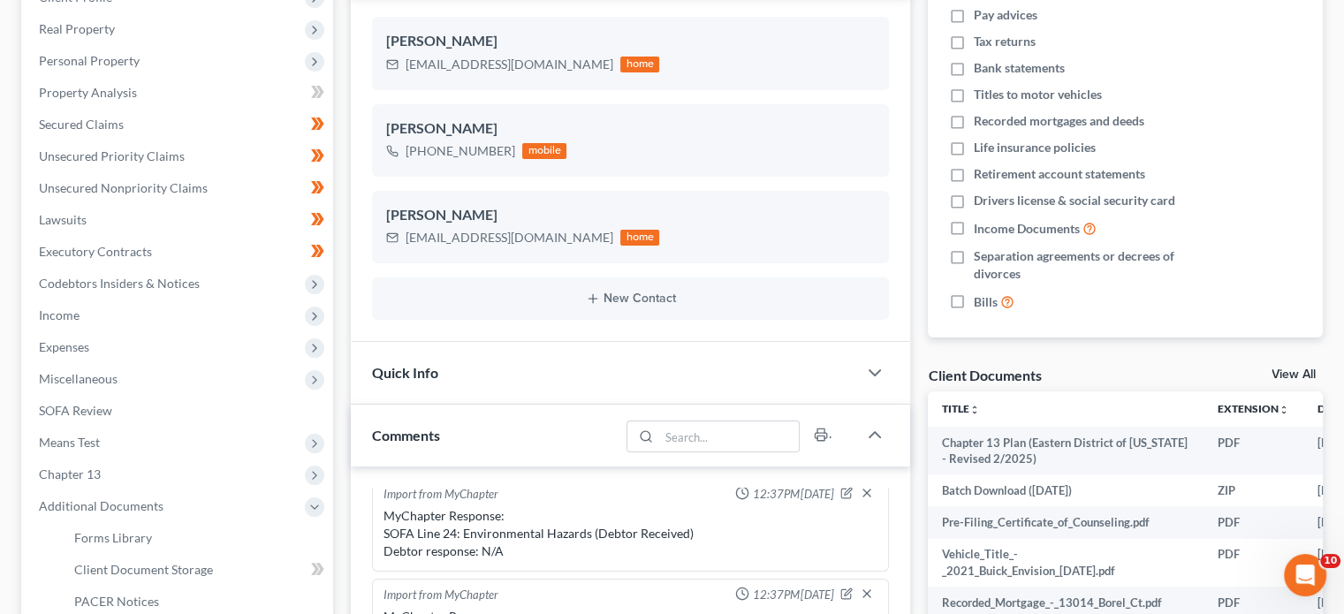
scroll to position [279, 0]
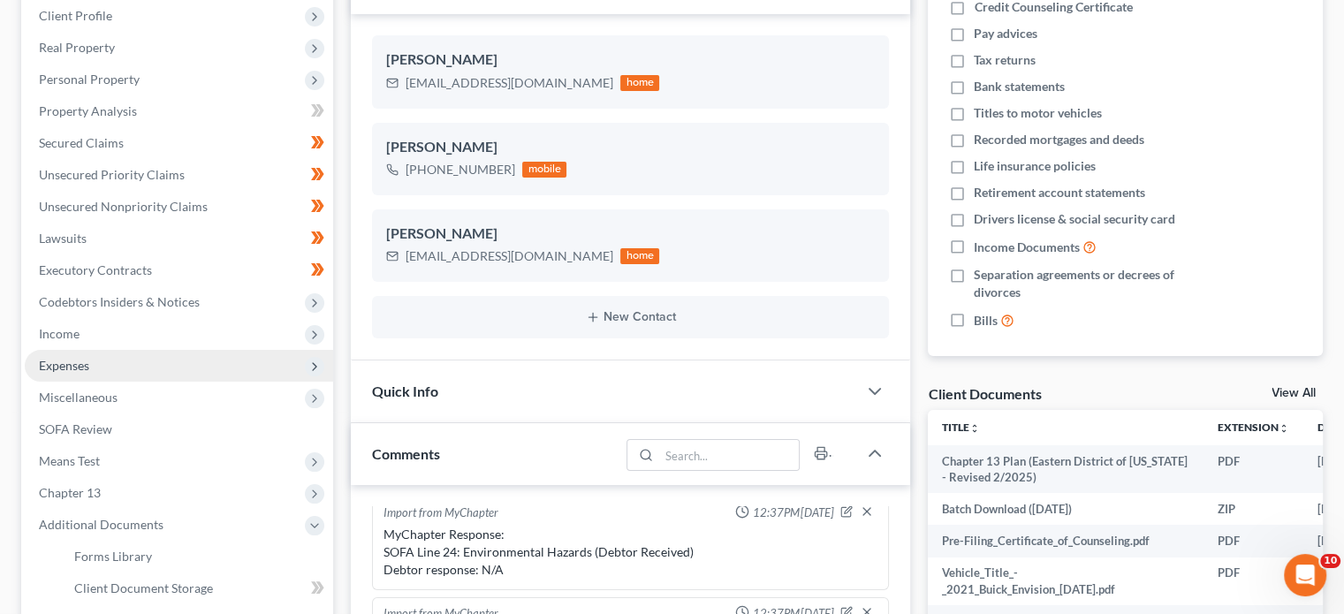
click at [131, 369] on span "Expenses" at bounding box center [179, 366] width 308 height 32
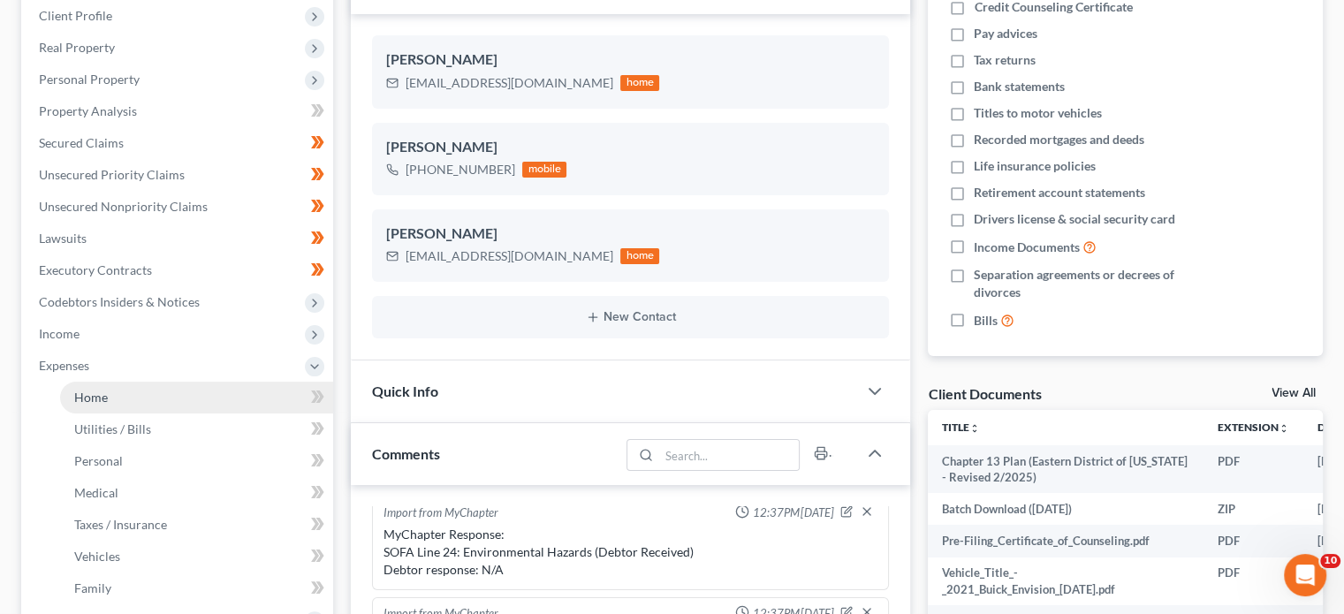
click at [126, 405] on link "Home" at bounding box center [196, 398] width 273 height 32
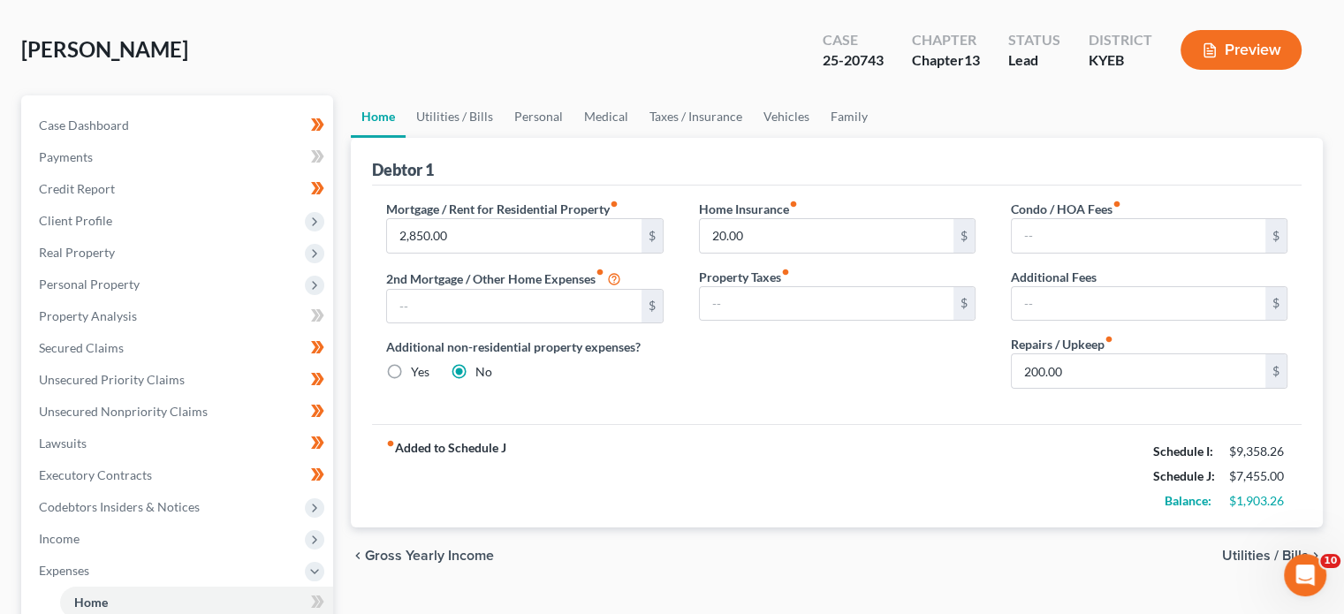
scroll to position [96, 0]
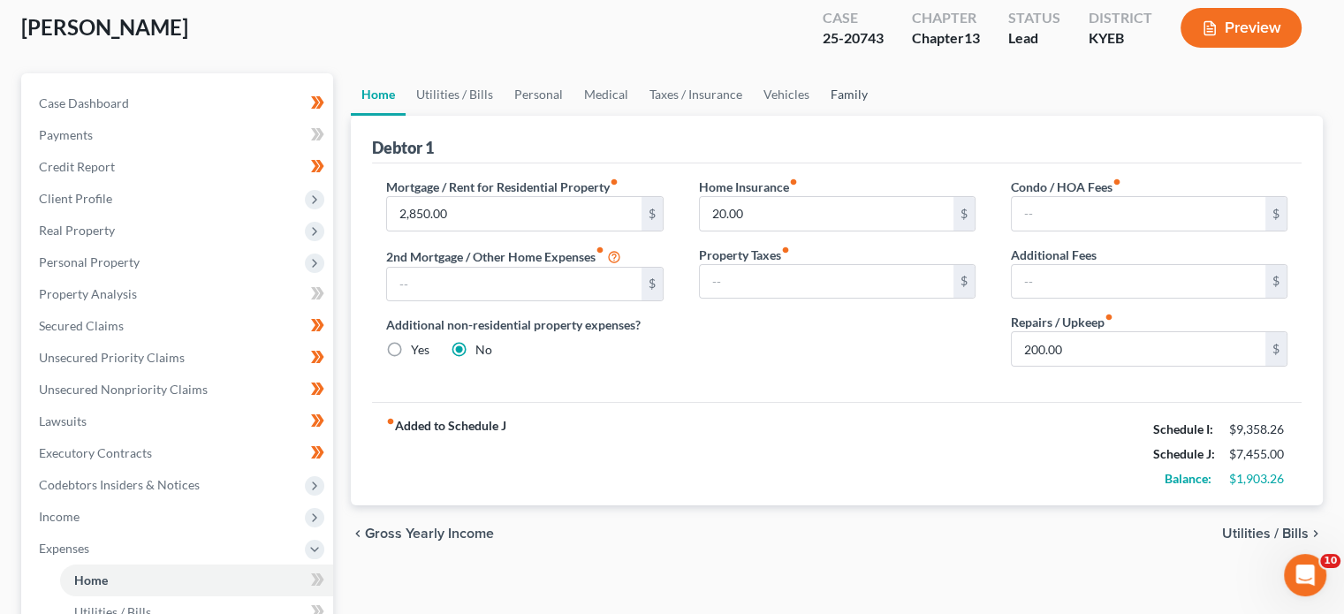
click at [848, 91] on link "Family" at bounding box center [849, 94] width 58 height 42
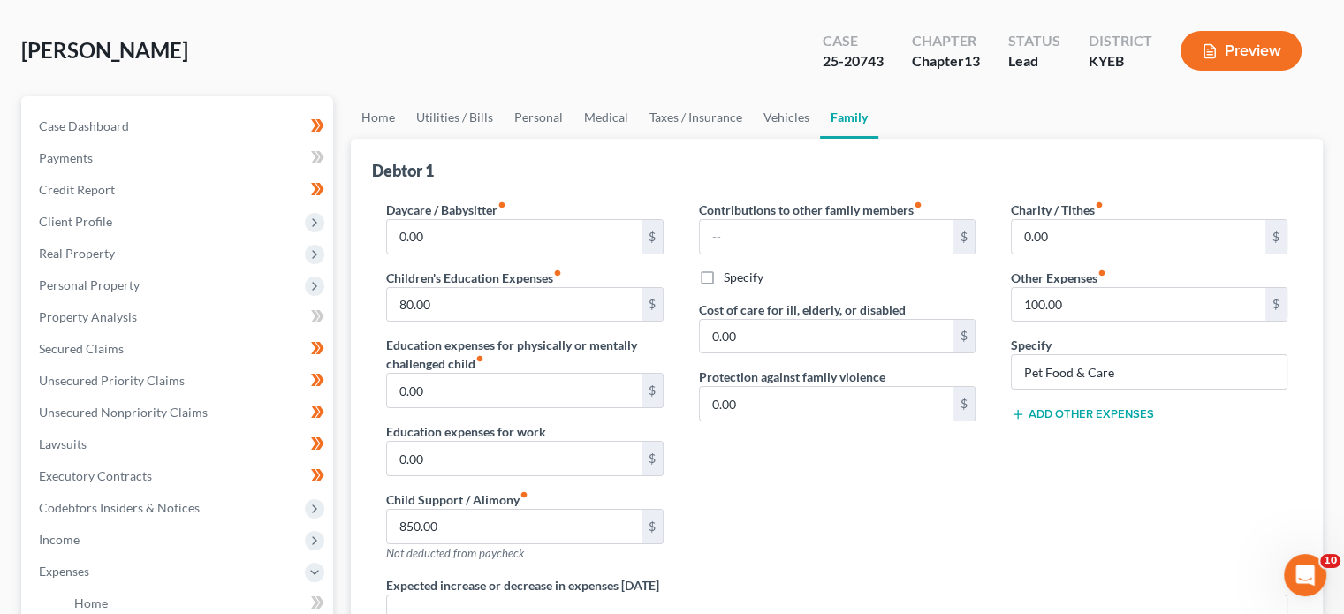
scroll to position [95, 0]
